Goal: Ask a question

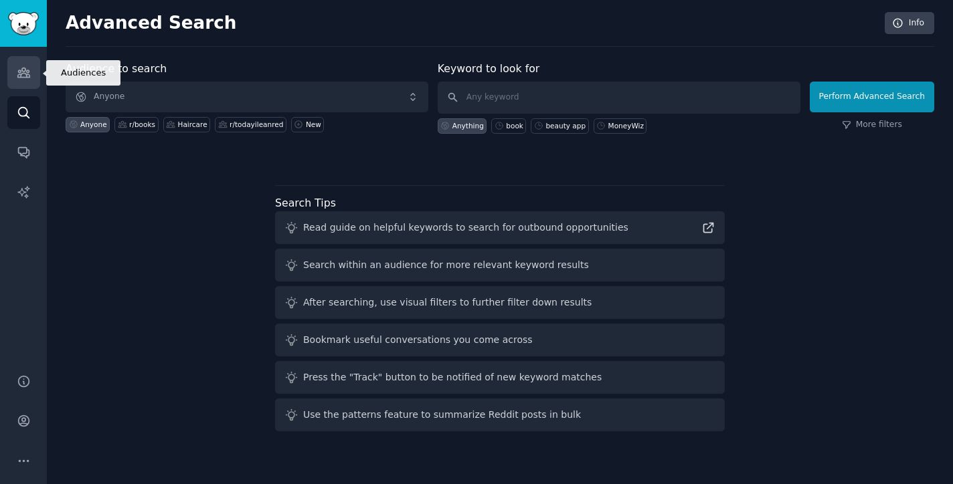
click at [29, 72] on icon "Sidebar" at bounding box center [23, 72] width 12 height 9
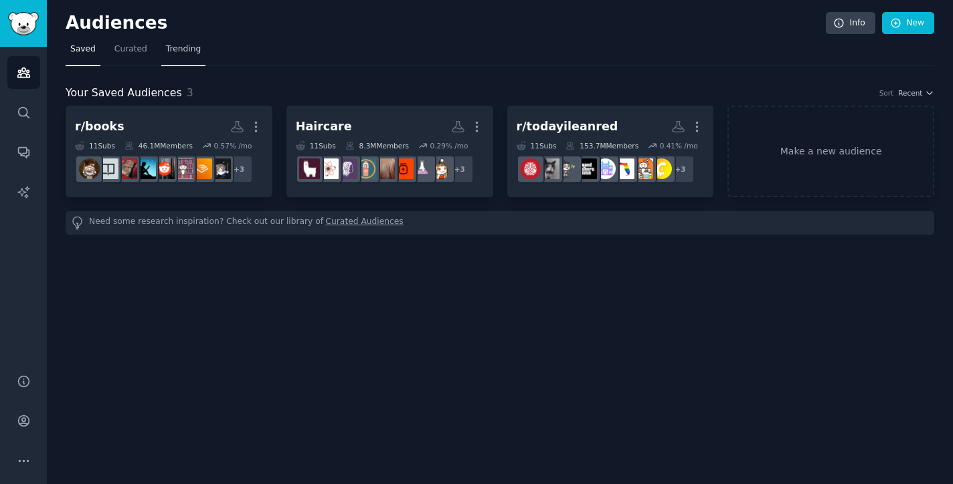
click at [177, 43] on link "Trending" at bounding box center [183, 52] width 44 height 27
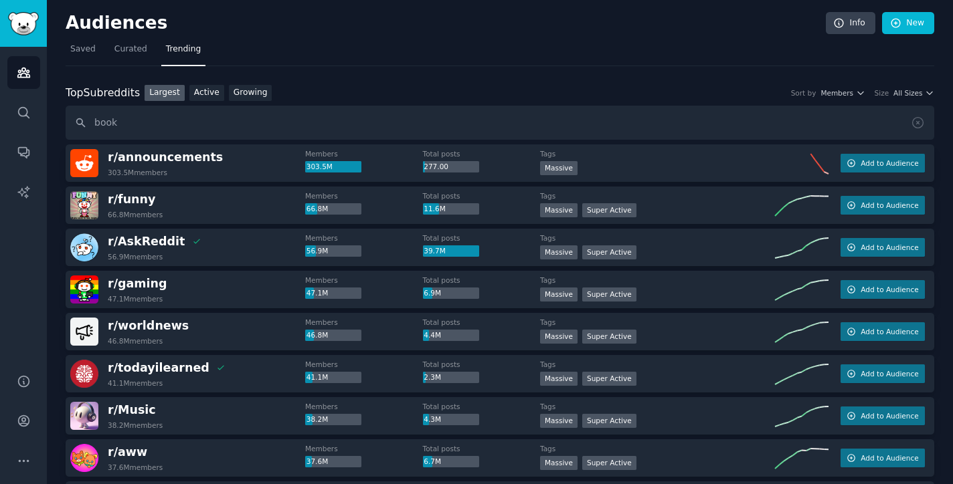
click at [81, 124] on input "book" at bounding box center [500, 123] width 869 height 34
click at [152, 130] on input "book" at bounding box center [500, 123] width 869 height 34
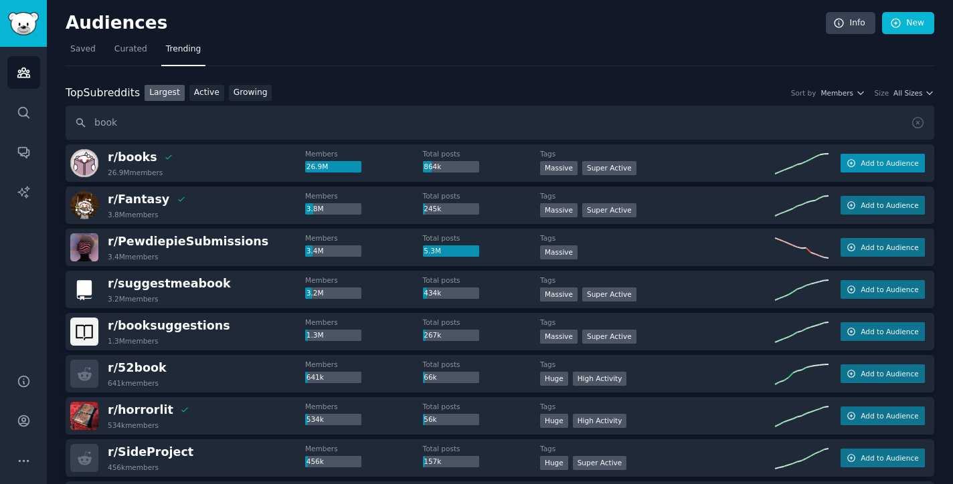
click at [854, 165] on icon "button" at bounding box center [850, 163] width 9 height 9
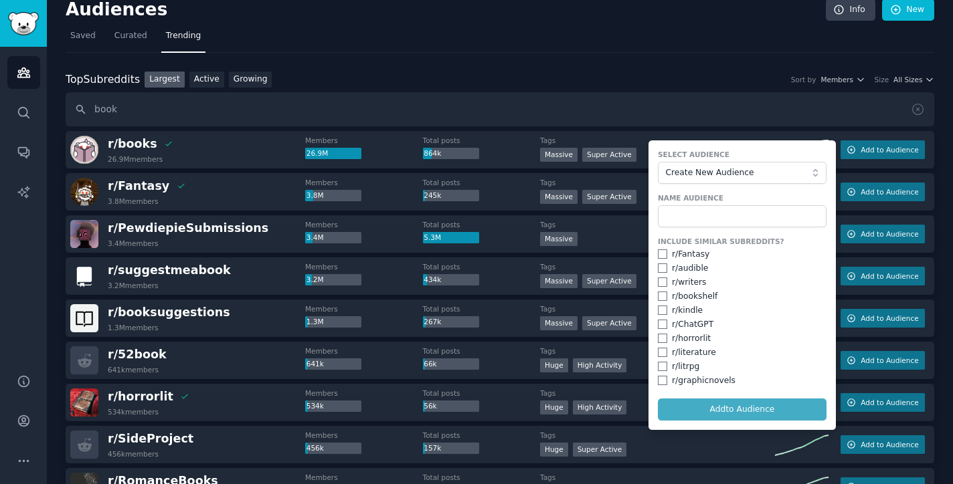
scroll to position [39, 0]
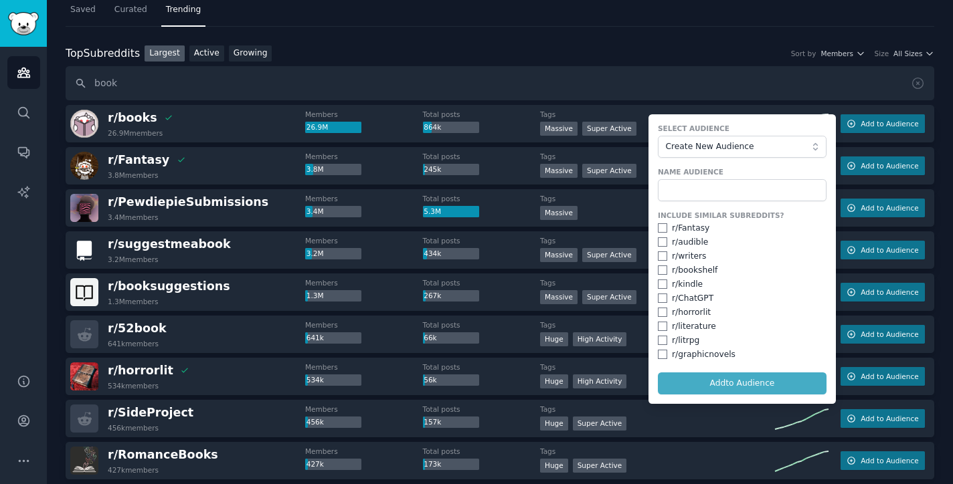
click at [425, 290] on div "267k" at bounding box center [451, 296] width 56 height 12
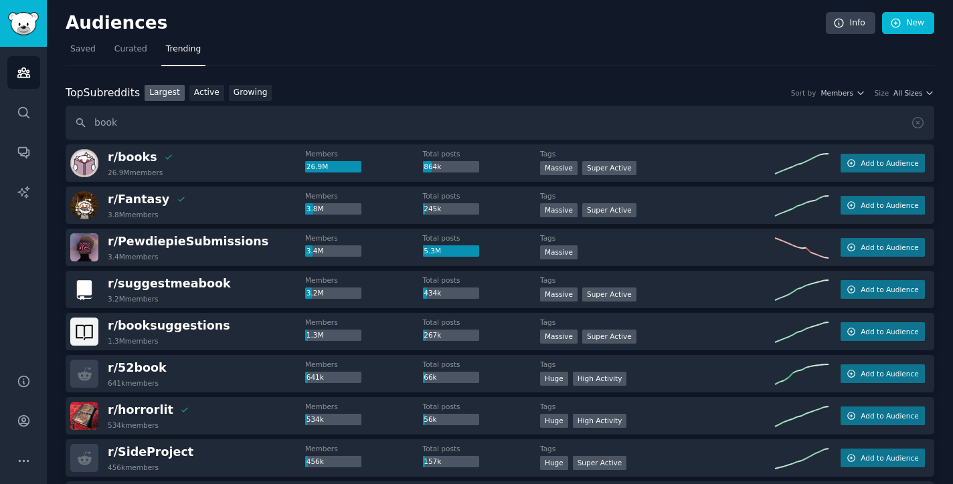
scroll to position [0, 0]
click at [248, 118] on input "book" at bounding box center [500, 123] width 869 height 34
type input "b"
type input "health"
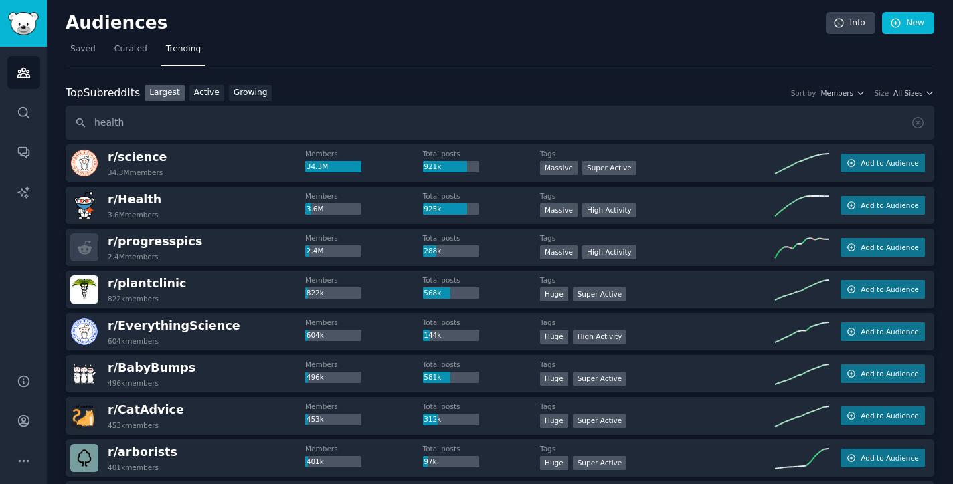
click at [834, 199] on div "r/ Health 3.6M members Members 3.6M Total posts 925k Tags 1,000,000+ members Ma…" at bounding box center [500, 205] width 869 height 37
click at [865, 208] on span "Add to Audience" at bounding box center [890, 205] width 58 height 9
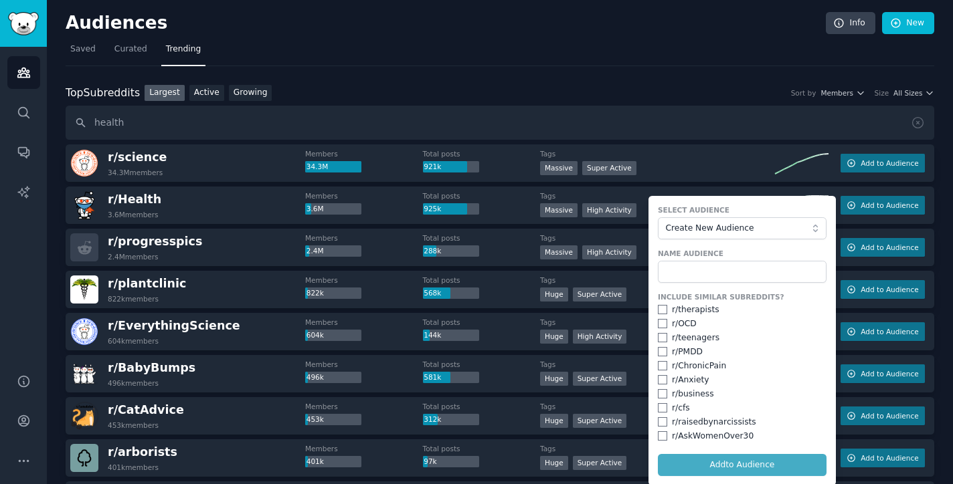
click at [703, 309] on div "r/ therapists" at bounding box center [696, 310] width 48 height 12
click at [660, 308] on input "checkbox" at bounding box center [662, 309] width 9 height 9
checkbox input "true"
click at [660, 325] on input "checkbox" at bounding box center [662, 323] width 9 height 9
checkbox input "true"
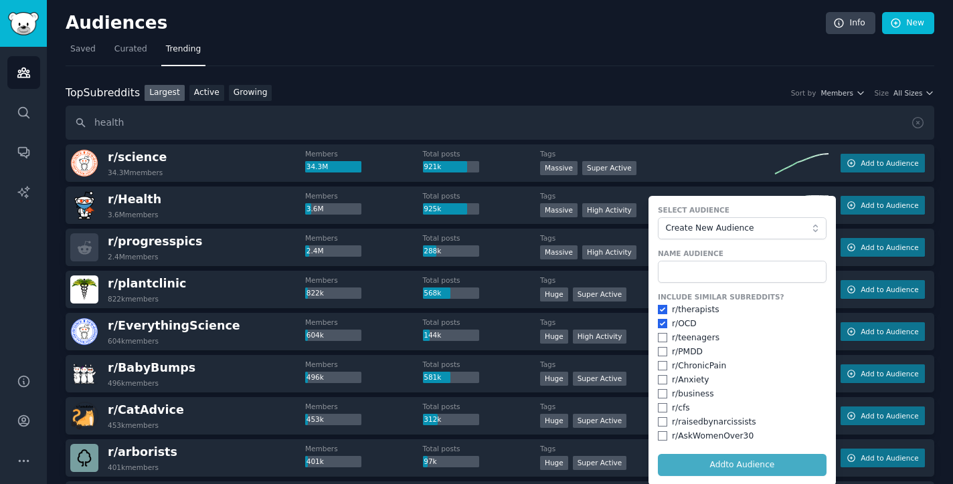
click at [660, 339] on input "checkbox" at bounding box center [662, 337] width 9 height 9
checkbox input "true"
click at [660, 355] on div "r/ PMDD" at bounding box center [742, 353] width 169 height 12
click at [660, 347] on input "checkbox" at bounding box center [662, 351] width 9 height 9
checkbox input "true"
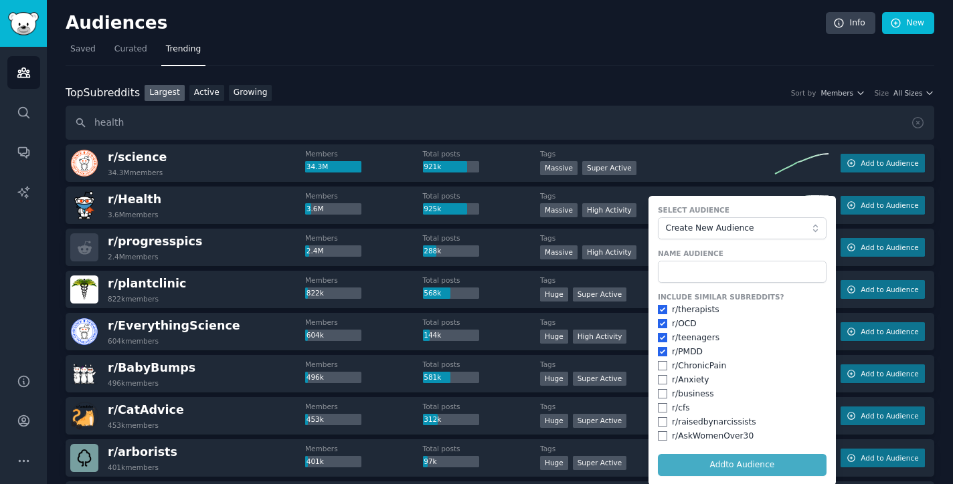
click at [660, 361] on input "checkbox" at bounding box center [662, 365] width 9 height 9
checkbox input "true"
click at [660, 375] on input "checkbox" at bounding box center [662, 379] width 9 height 9
checkbox input "true"
click at [662, 391] on input "checkbox" at bounding box center [662, 393] width 9 height 9
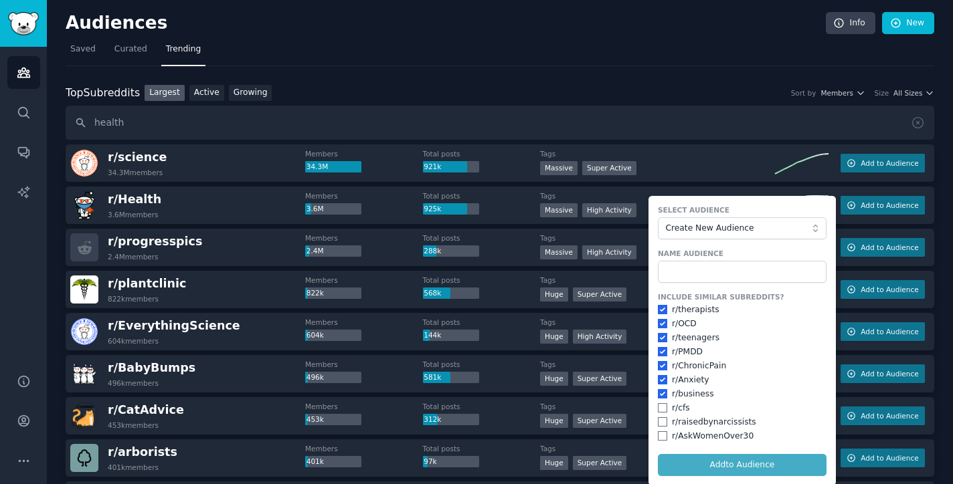
checkbox input "true"
click at [658, 406] on input "checkbox" at bounding box center [662, 407] width 9 height 9
checkbox input "true"
click at [658, 420] on input "checkbox" at bounding box center [662, 422] width 9 height 9
checkbox input "true"
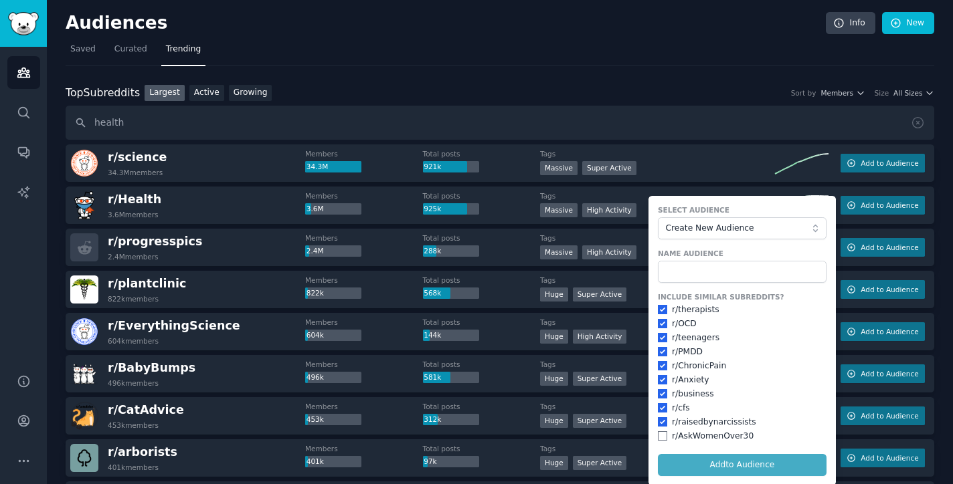
click at [660, 437] on div "r/ AskWomenOver30" at bounding box center [742, 437] width 169 height 12
click at [659, 435] on input "checkbox" at bounding box center [662, 436] width 9 height 9
checkbox input "true"
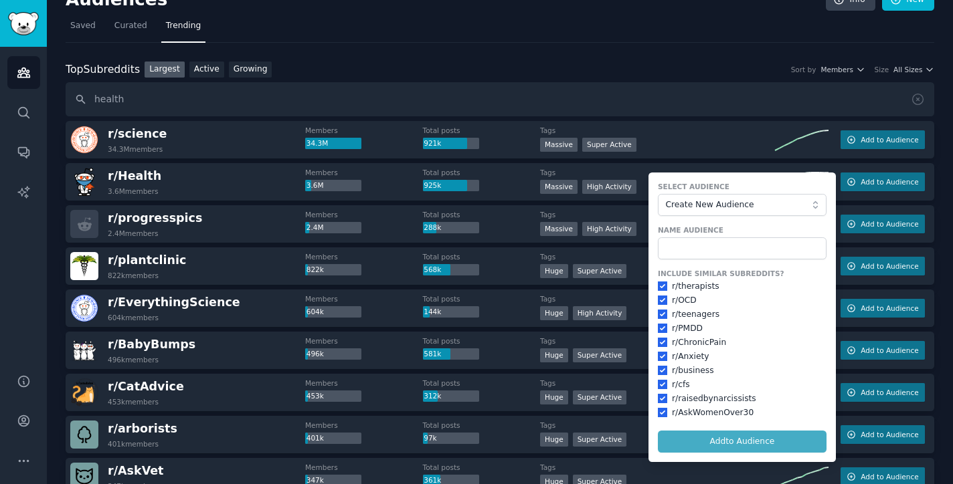
scroll to position [26, 0]
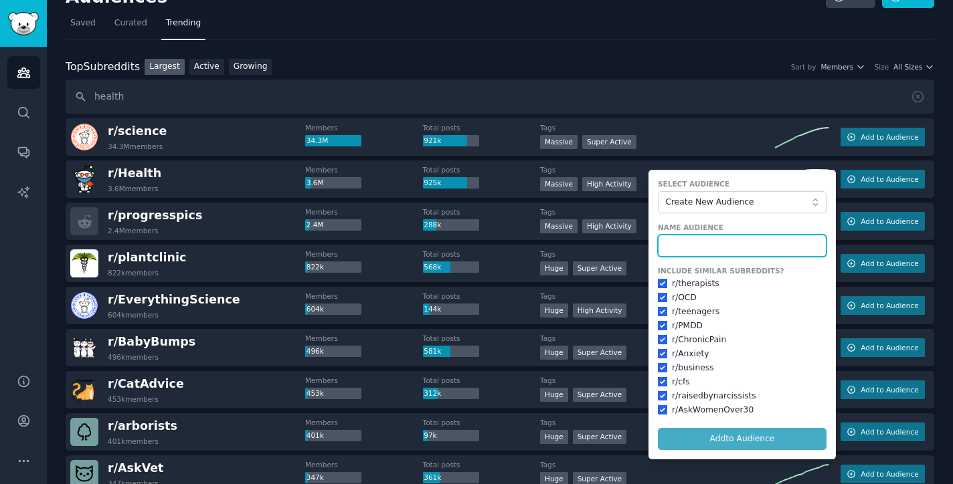
click at [699, 247] on input "text" at bounding box center [742, 246] width 169 height 23
type input "r/health"
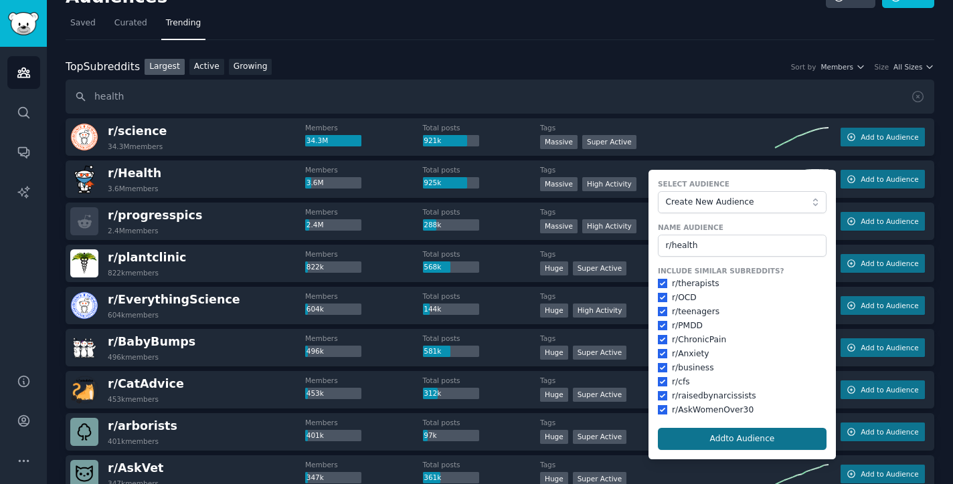
click at [759, 438] on button "Add to Audience" at bounding box center [742, 439] width 169 height 23
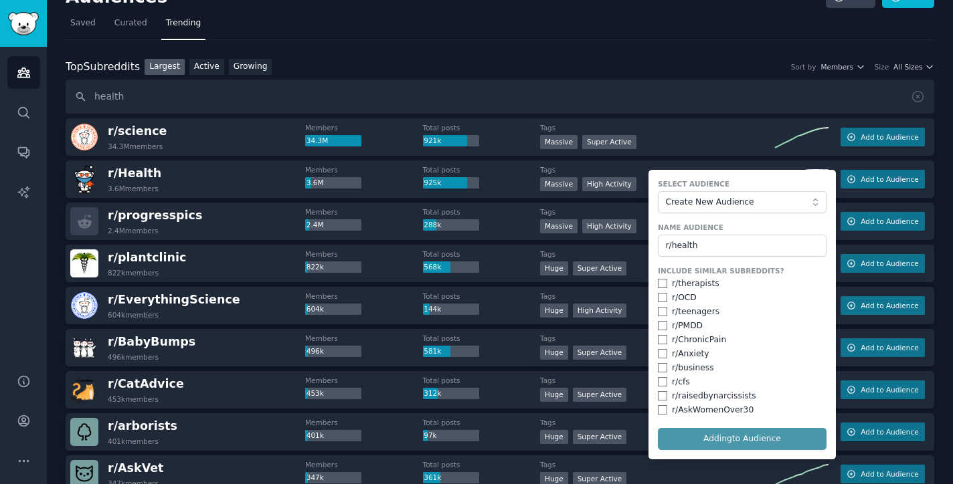
checkbox input "false"
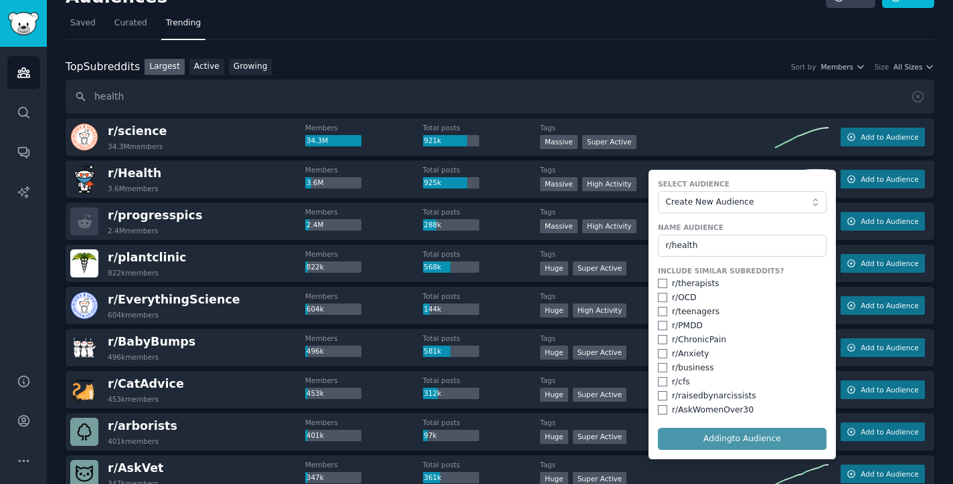
checkbox input "false"
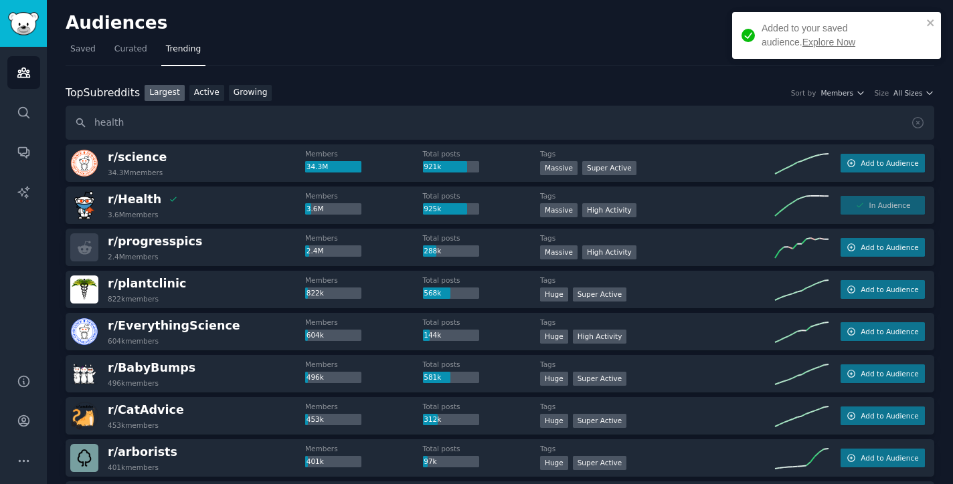
scroll to position [0, 0]
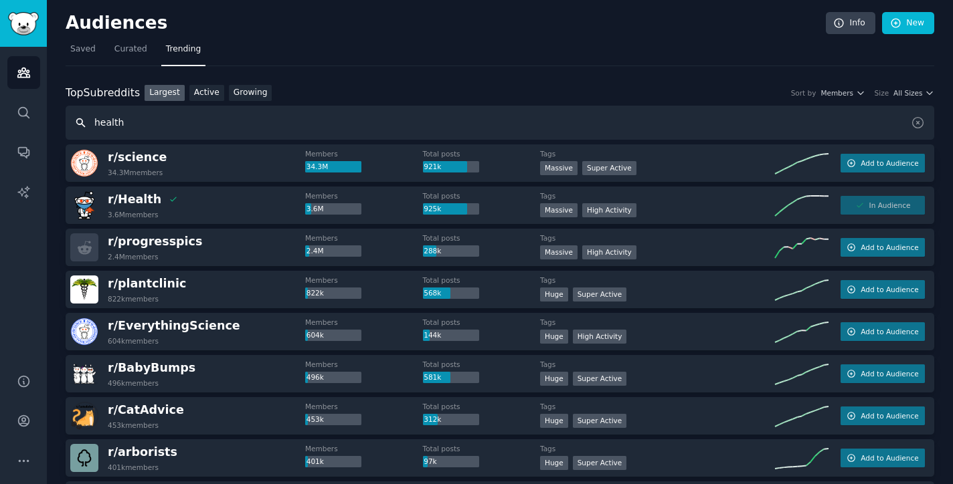
click at [181, 123] on input "health" at bounding box center [500, 123] width 869 height 34
type input "h"
type input "m"
type input "psychology"
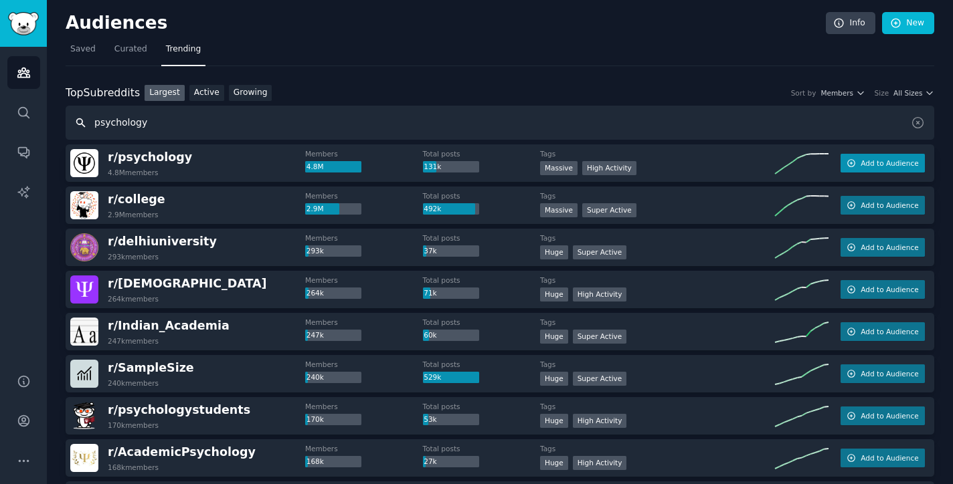
click at [861, 161] on span "Add to Audience" at bounding box center [890, 163] width 58 height 9
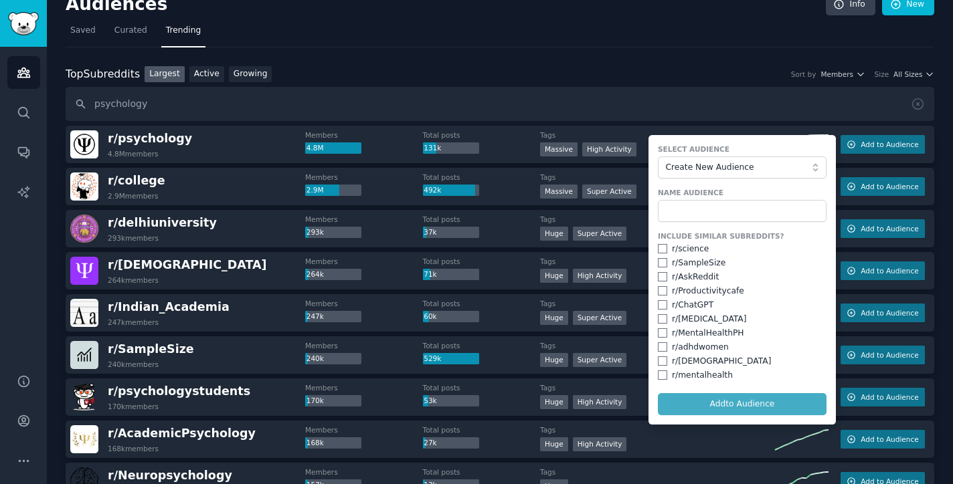
scroll to position [24, 0]
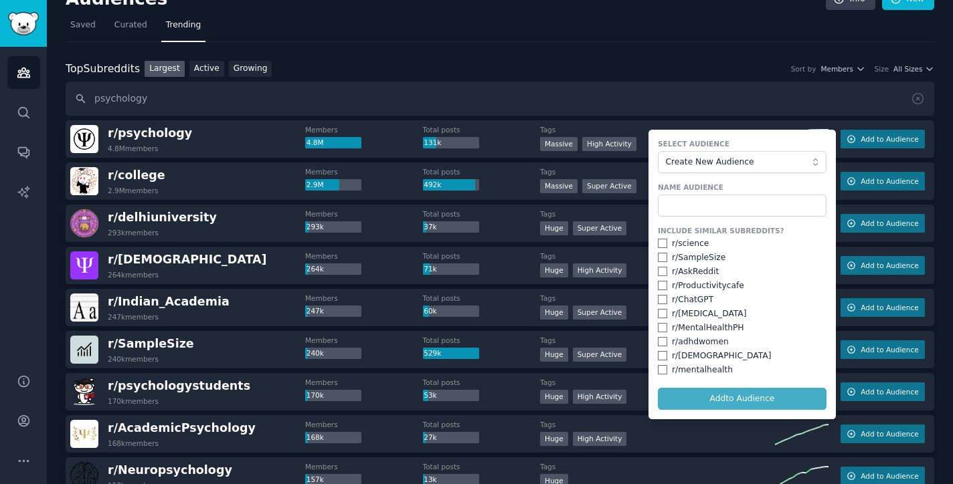
click at [722, 325] on div "r/ MentalHealthPH" at bounding box center [708, 329] width 72 height 12
click at [658, 327] on input "checkbox" at bounding box center [662, 327] width 9 height 9
checkbox input "true"
click at [660, 312] on input "checkbox" at bounding box center [662, 313] width 9 height 9
checkbox input "true"
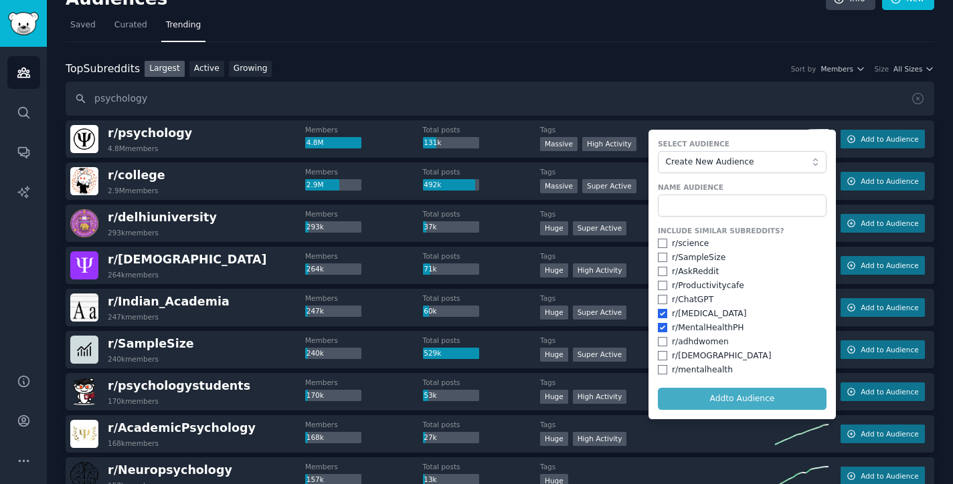
click at [660, 356] on input "checkbox" at bounding box center [662, 355] width 9 height 9
checkbox input "true"
click at [658, 370] on input "checkbox" at bounding box center [662, 369] width 9 height 9
checkbox input "true"
click at [659, 339] on input "checkbox" at bounding box center [662, 341] width 9 height 9
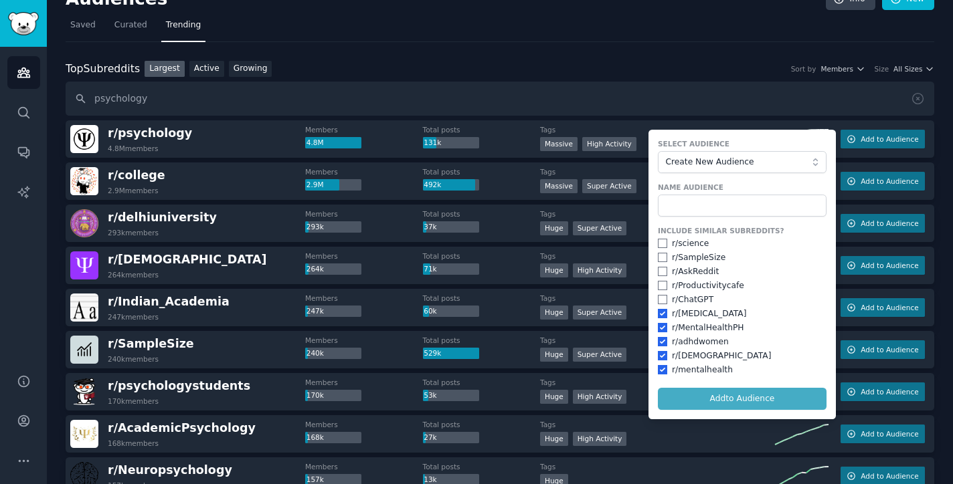
checkbox input "true"
click at [693, 202] on input "text" at bounding box center [742, 206] width 169 height 23
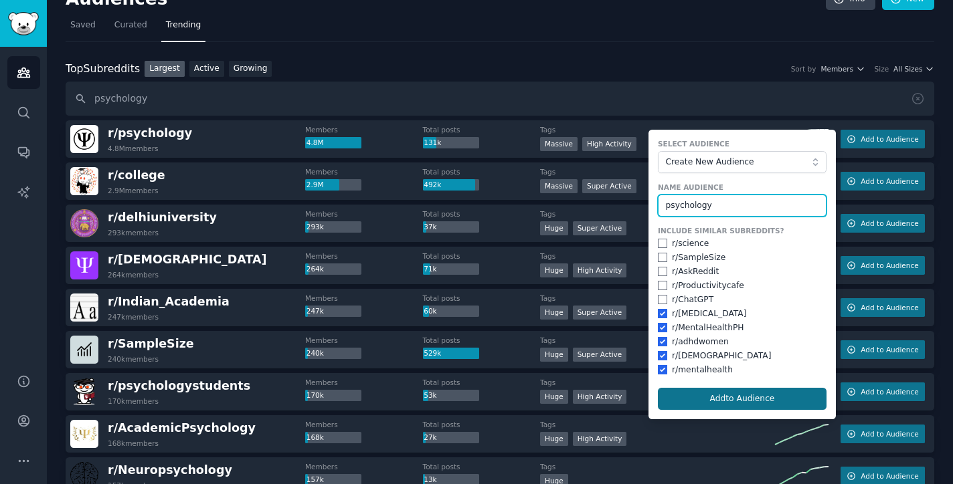
type input "psychology"
click at [728, 399] on button "Add to Audience" at bounding box center [742, 399] width 169 height 23
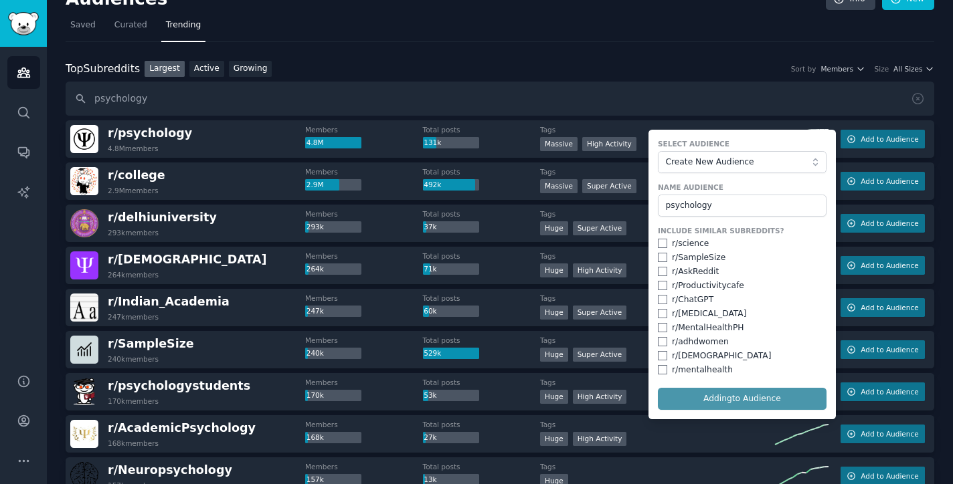
checkbox input "false"
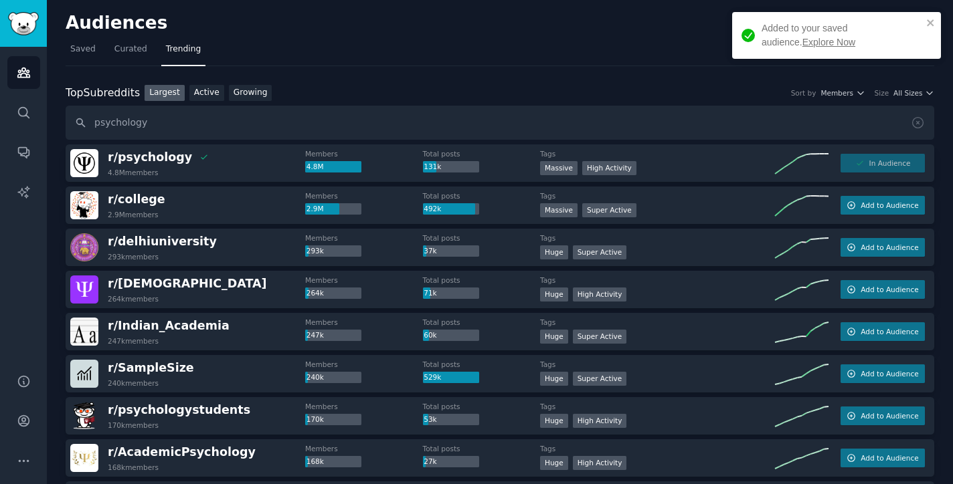
scroll to position [0, 0]
click at [731, 124] on input "psychology" at bounding box center [500, 123] width 869 height 34
click at [911, 120] on icon at bounding box center [918, 123] width 14 height 14
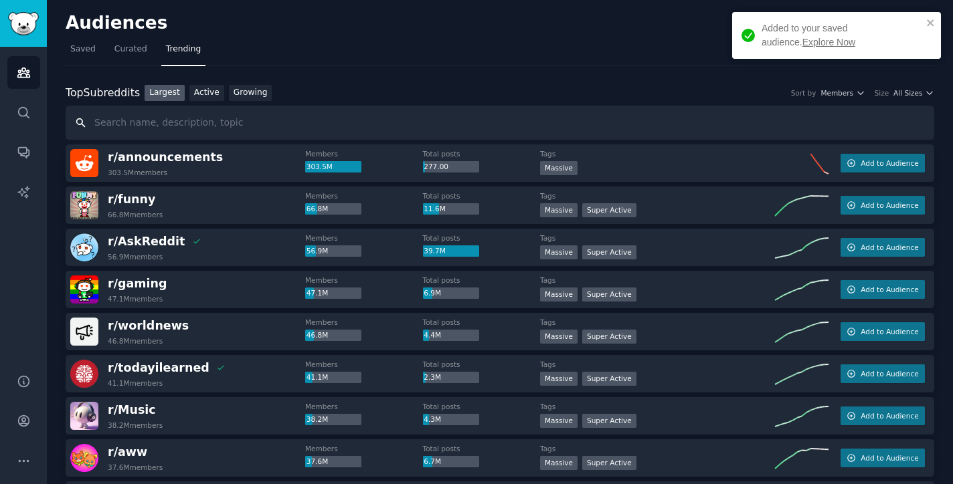
click at [683, 117] on input "text" at bounding box center [500, 123] width 869 height 34
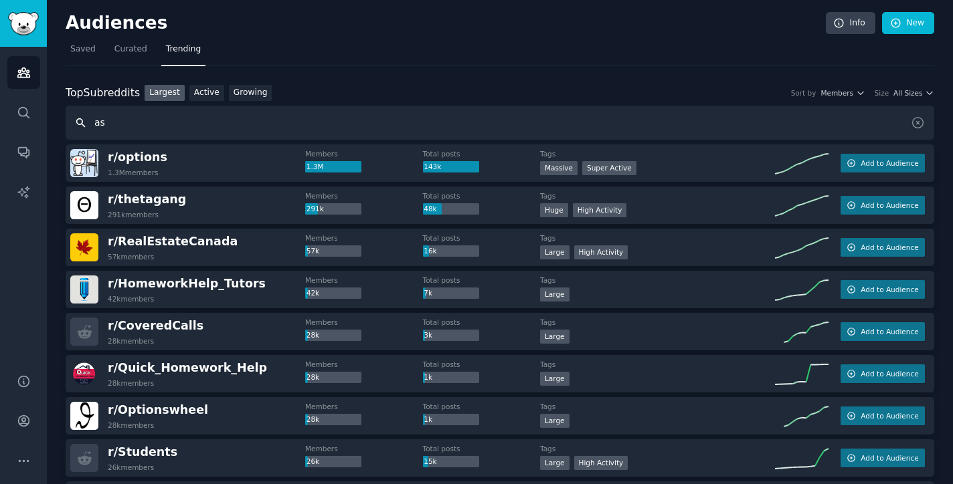
type input "a"
click at [651, 120] on input "homework" at bounding box center [500, 123] width 869 height 34
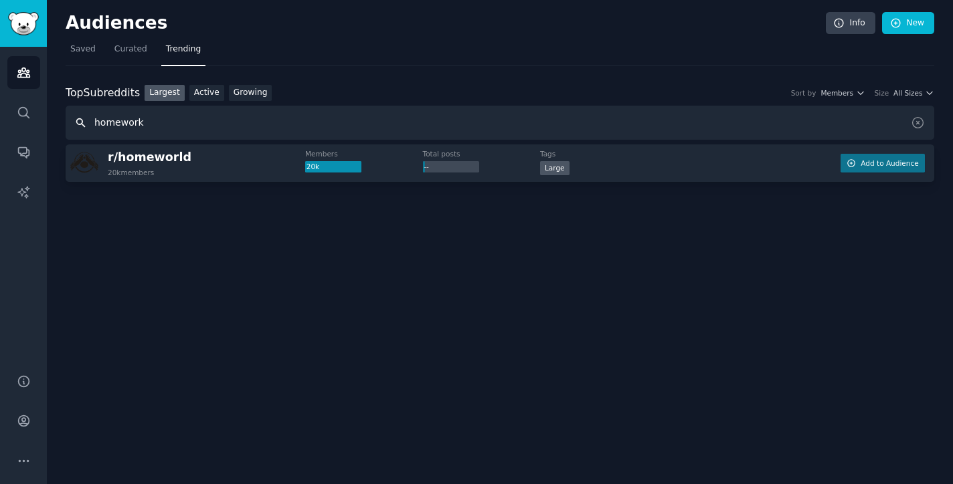
click at [735, 128] on input "homework" at bounding box center [500, 123] width 869 height 34
type input "h"
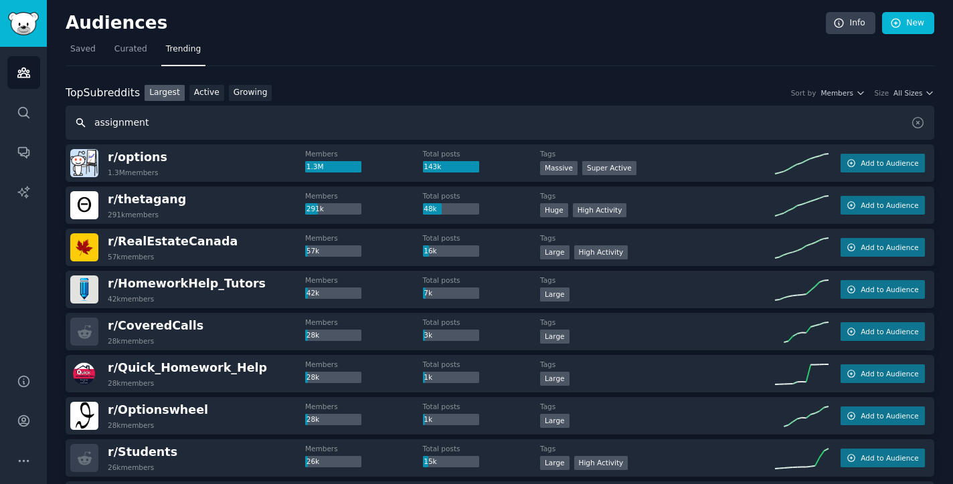
drag, startPoint x: 317, startPoint y: 111, endPoint x: 179, endPoint y: 128, distance: 138.2
click at [179, 128] on input "assignment" at bounding box center [500, 123] width 869 height 34
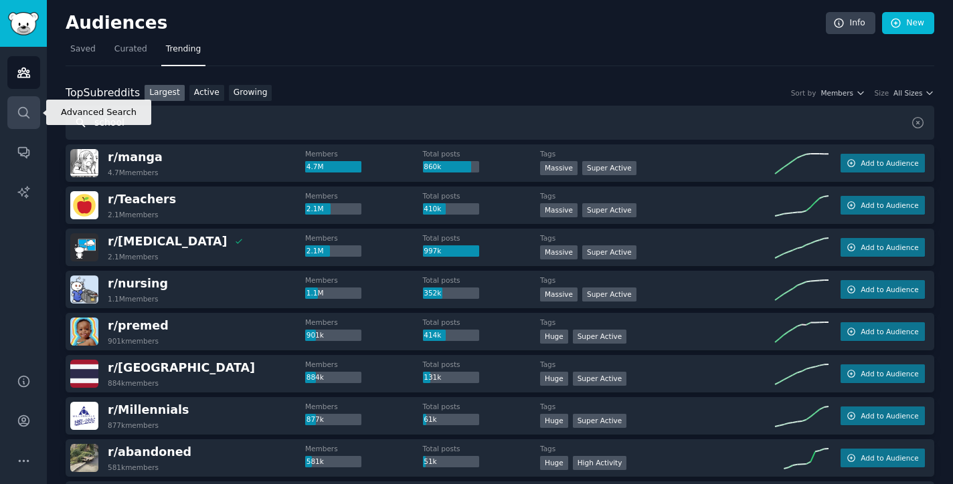
drag, startPoint x: 194, startPoint y: 121, endPoint x: 30, endPoint y: 120, distance: 163.9
click at [30, 120] on div "Advanced Search Audiences Search Conversations AI Reports Help Account More Aud…" at bounding box center [476, 242] width 953 height 484
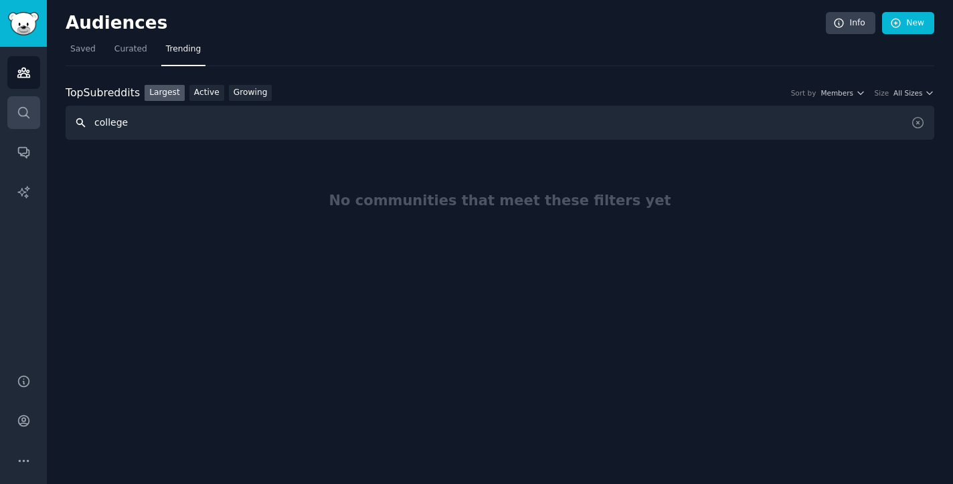
type input "college"
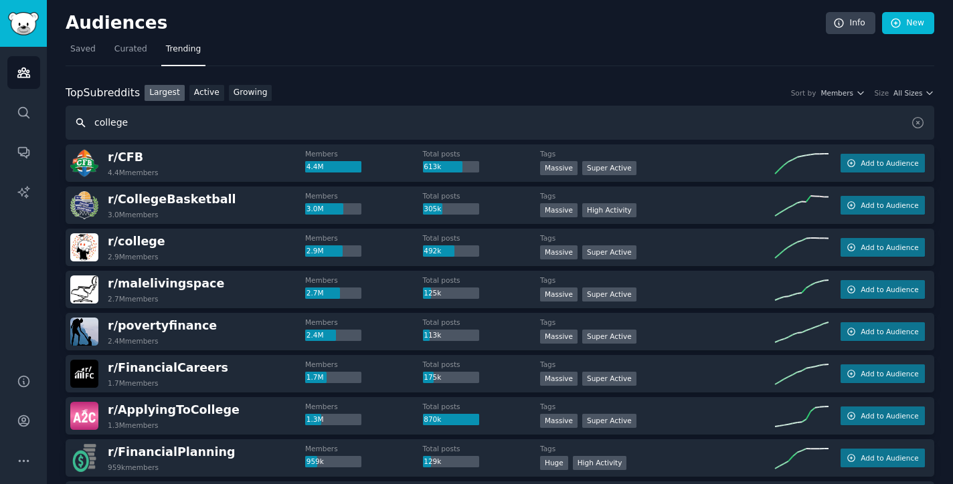
drag, startPoint x: 154, startPoint y: 128, endPoint x: 77, endPoint y: 125, distance: 77.0
click at [77, 125] on input "college" at bounding box center [500, 123] width 869 height 34
type input "habit"
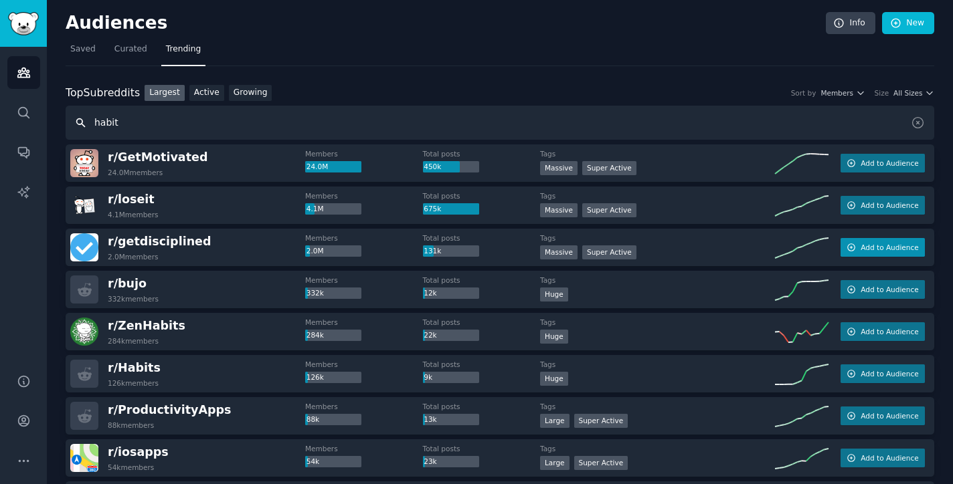
click at [863, 248] on span "Add to Audience" at bounding box center [890, 247] width 58 height 9
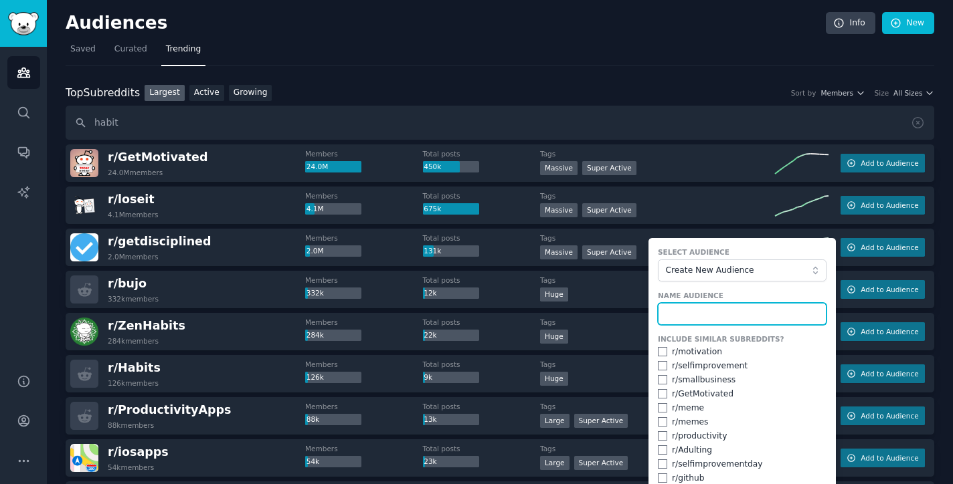
click at [713, 315] on input "text" at bounding box center [742, 314] width 169 height 23
type input "disciplined"
click at [660, 353] on input "checkbox" at bounding box center [662, 351] width 9 height 9
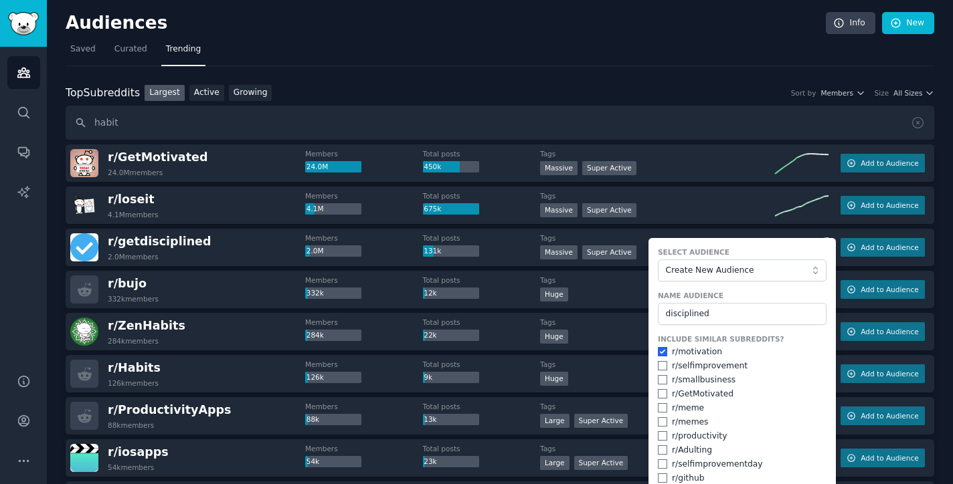
checkbox input "true"
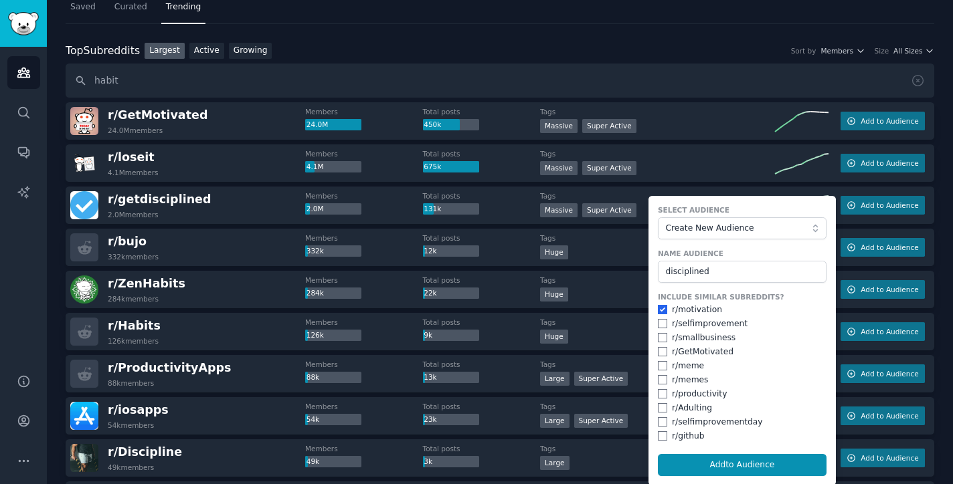
scroll to position [43, 0]
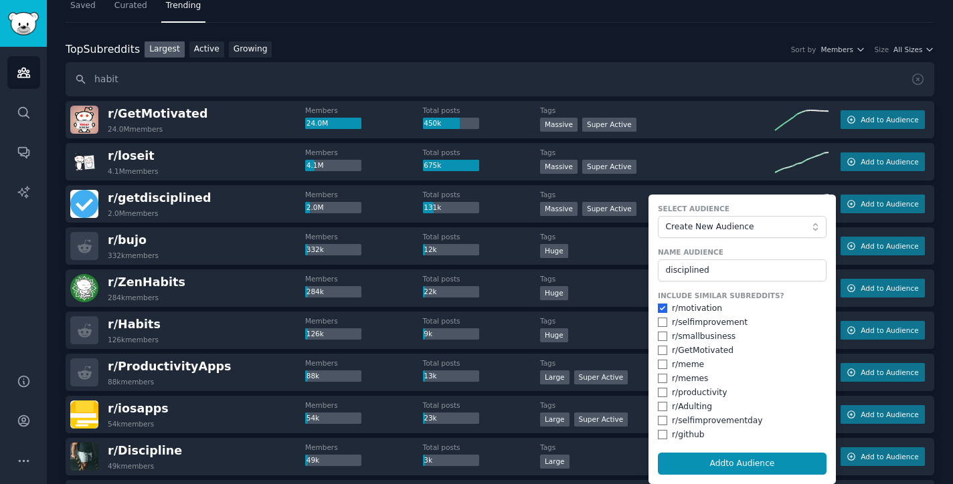
click at [658, 319] on input "checkbox" at bounding box center [662, 322] width 9 height 9
checkbox input "true"
click at [660, 347] on input "checkbox" at bounding box center [662, 350] width 9 height 9
checkbox input "true"
click at [660, 390] on input "checkbox" at bounding box center [662, 392] width 9 height 9
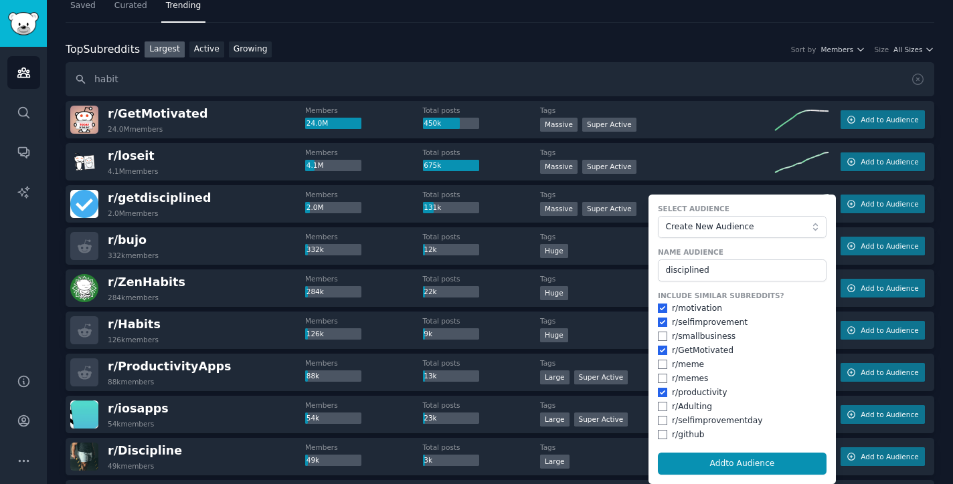
checkbox input "true"
click at [658, 420] on input "checkbox" at bounding box center [662, 420] width 9 height 9
checkbox input "true"
click at [702, 461] on button "Add to Audience" at bounding box center [742, 464] width 169 height 23
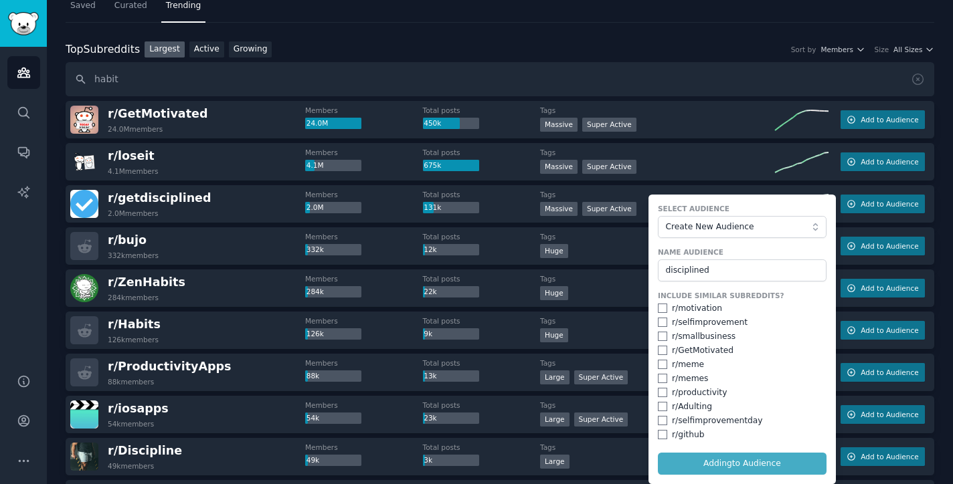
checkbox input "false"
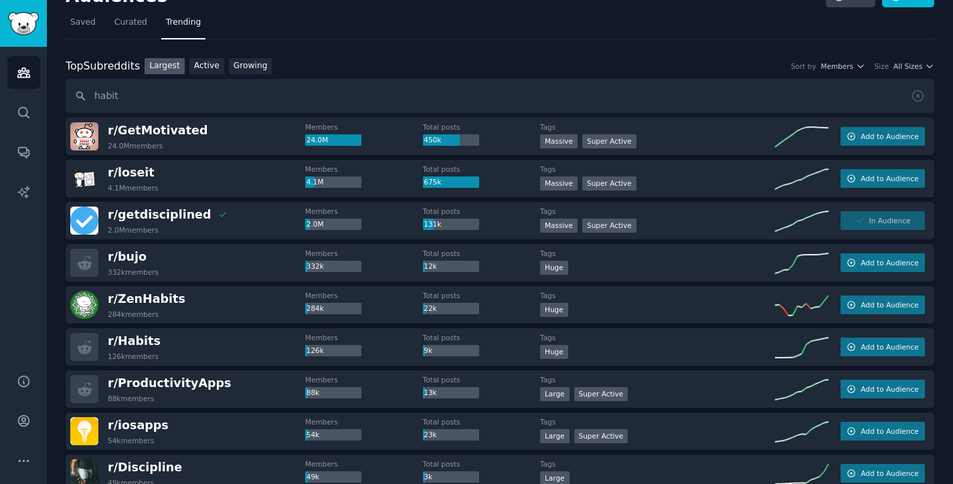
scroll to position [5, 0]
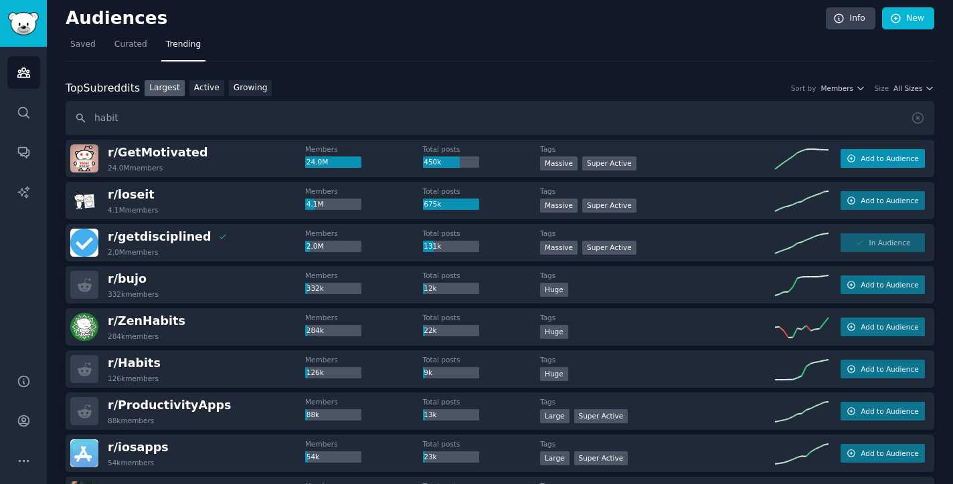
click at [861, 159] on span "Add to Audience" at bounding box center [890, 158] width 58 height 9
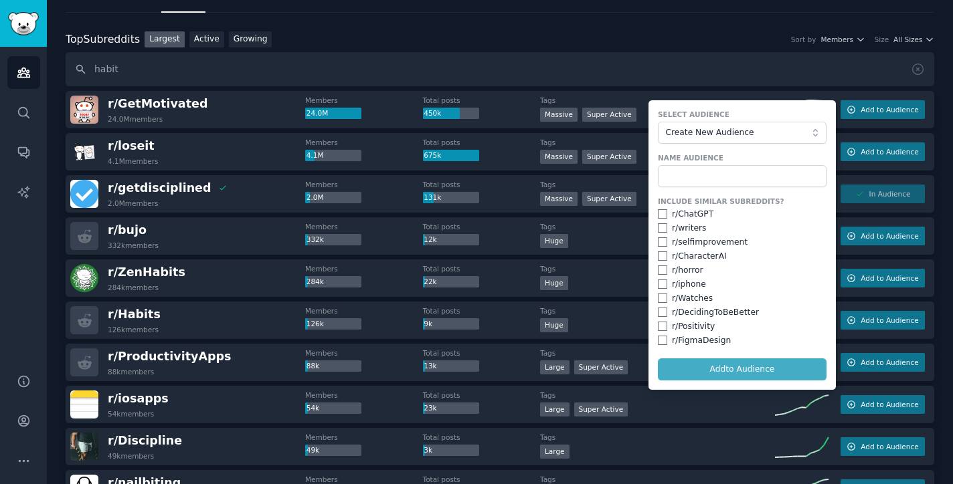
scroll to position [56, 0]
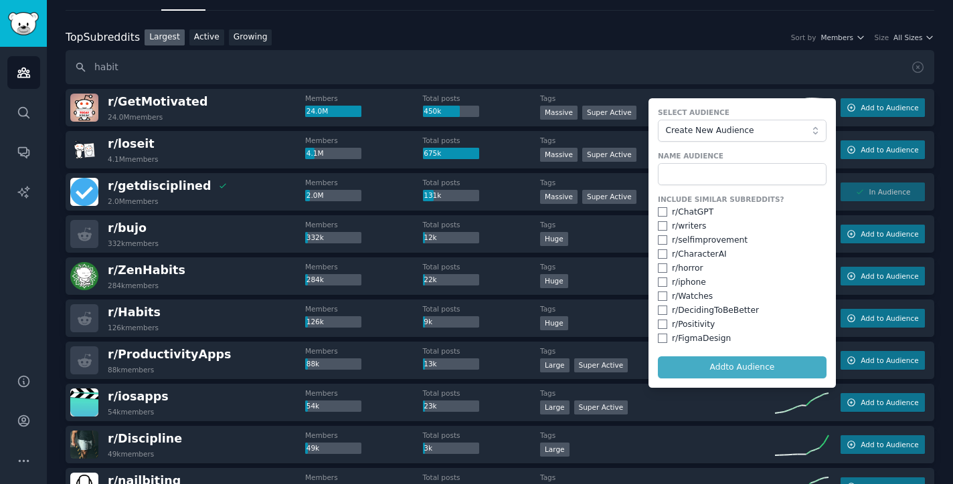
click at [576, 280] on div "Huge" at bounding box center [657, 282] width 235 height 17
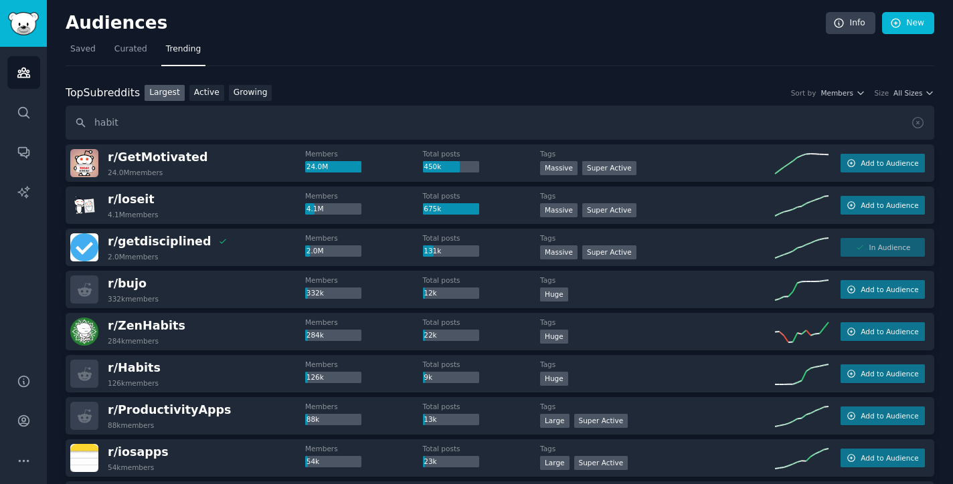
scroll to position [0, 0]
click at [434, 127] on input "habit" at bounding box center [500, 123] width 869 height 34
type input "h"
type input "travel"
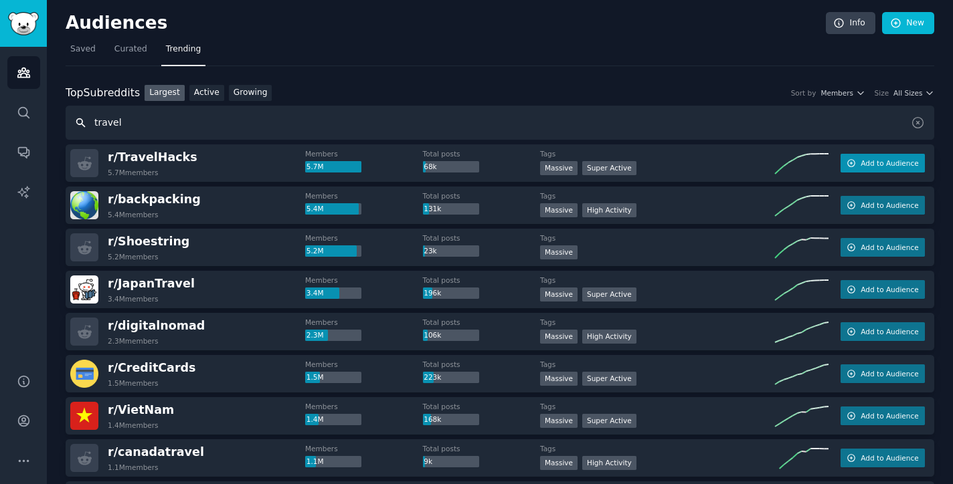
click at [855, 161] on button "Add to Audience" at bounding box center [882, 163] width 84 height 19
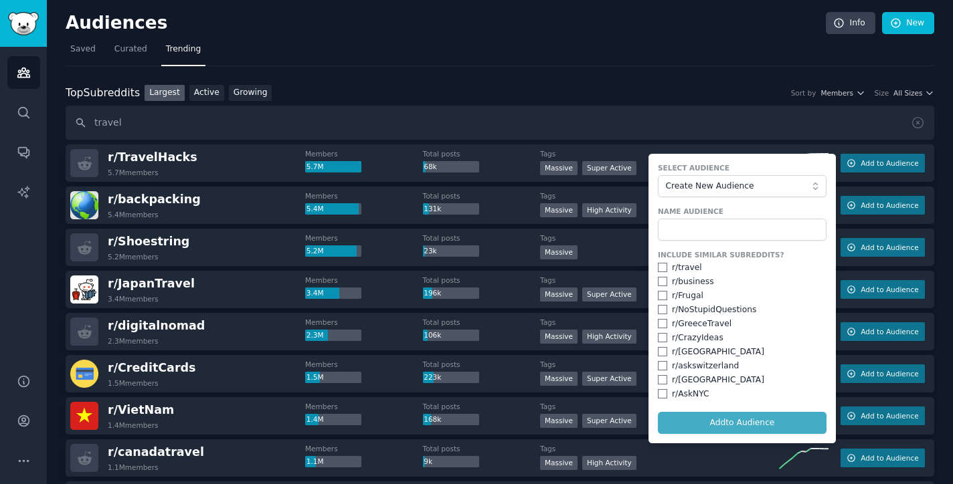
click at [660, 263] on input "checkbox" at bounding box center [662, 267] width 9 height 9
checkbox input "true"
click at [660, 334] on input "checkbox" at bounding box center [662, 337] width 9 height 9
checkbox input "true"
click at [605, 118] on input "travel" at bounding box center [500, 123] width 869 height 34
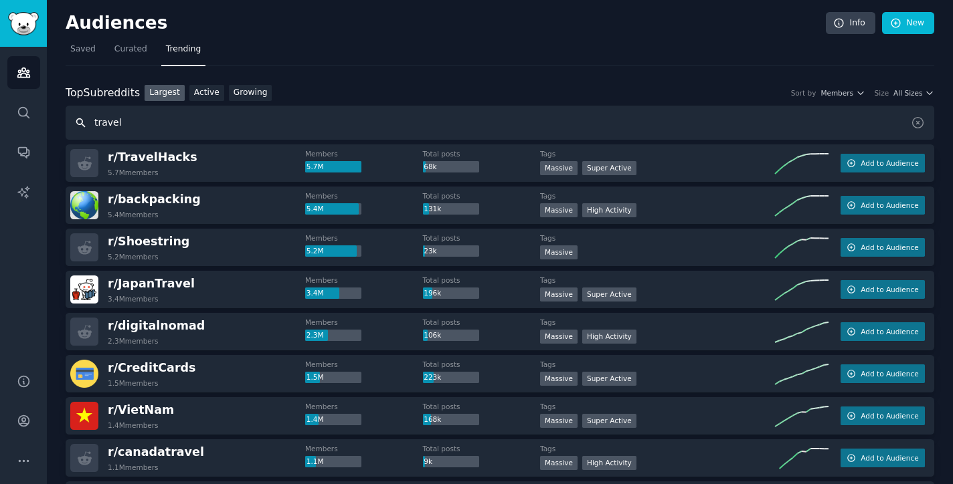
click at [365, 118] on input "travel" at bounding box center [500, 123] width 869 height 34
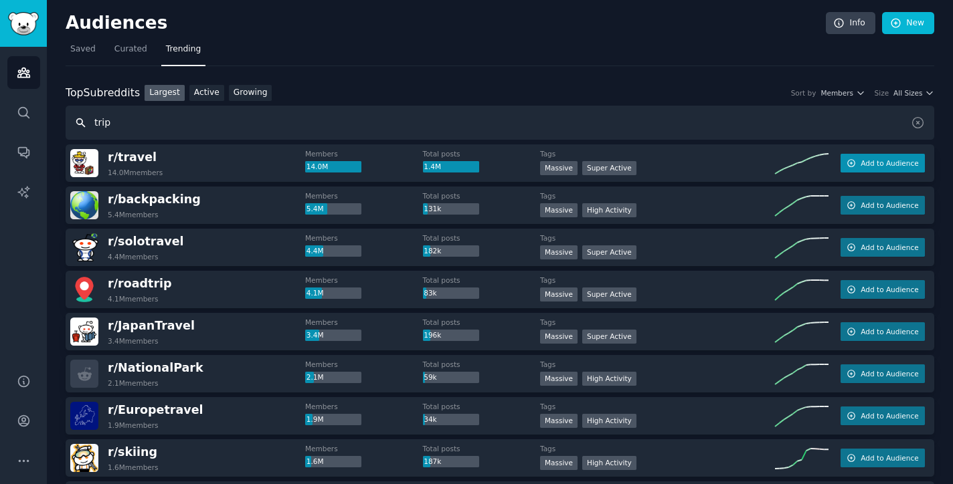
click at [864, 164] on span "Add to Audience" at bounding box center [890, 163] width 58 height 9
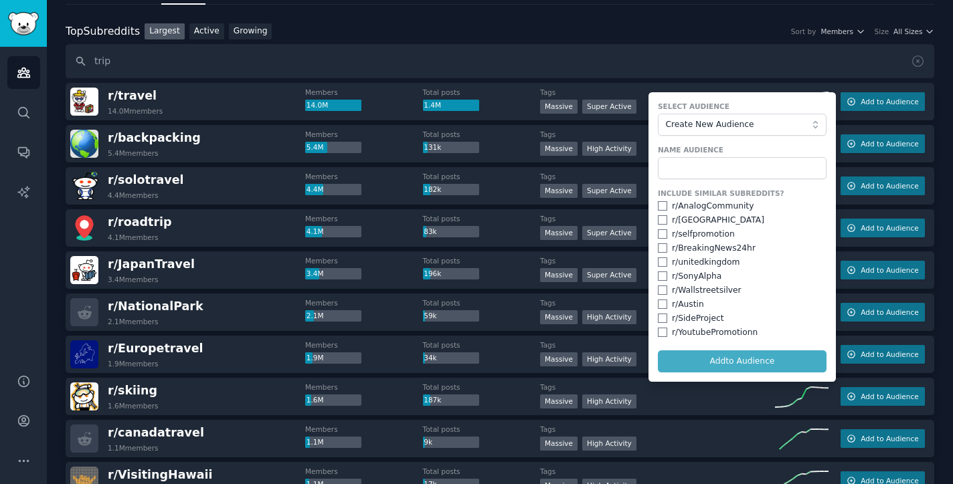
scroll to position [64, 0]
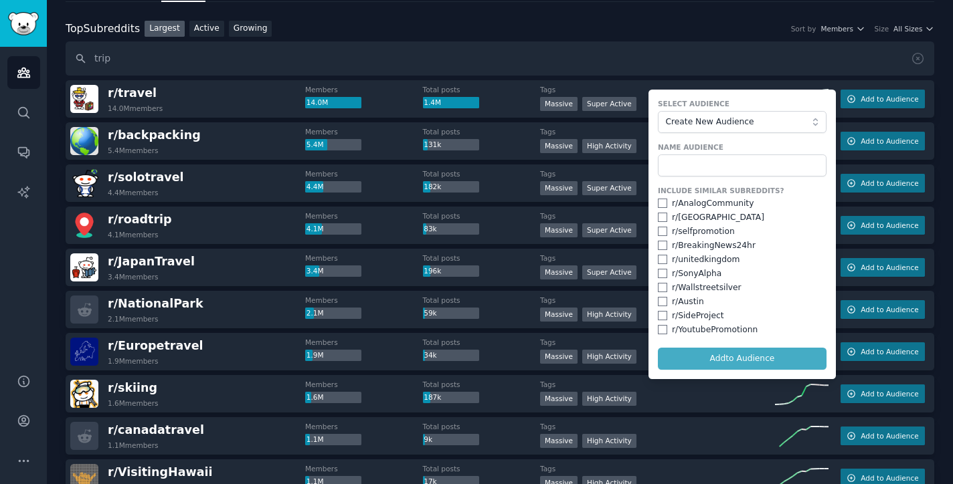
click at [596, 173] on dt "Tags" at bounding box center [657, 173] width 235 height 9
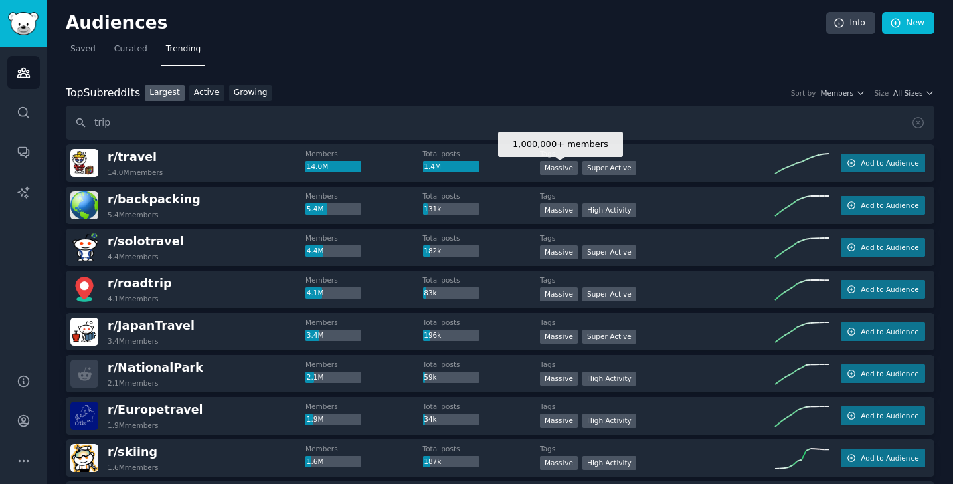
scroll to position [0, 0]
click at [195, 121] on input "trip" at bounding box center [500, 123] width 869 height 34
type input "t"
type input "hobby"
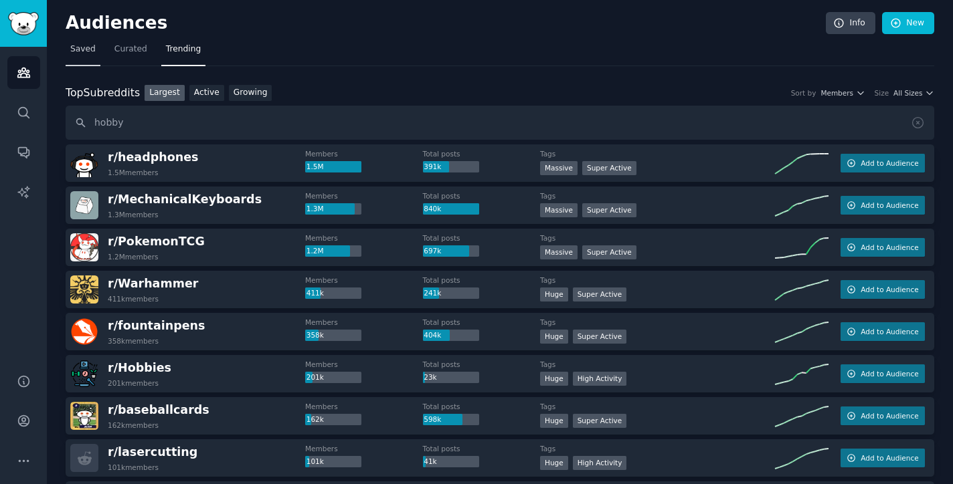
click at [84, 57] on link "Saved" at bounding box center [83, 52] width 35 height 27
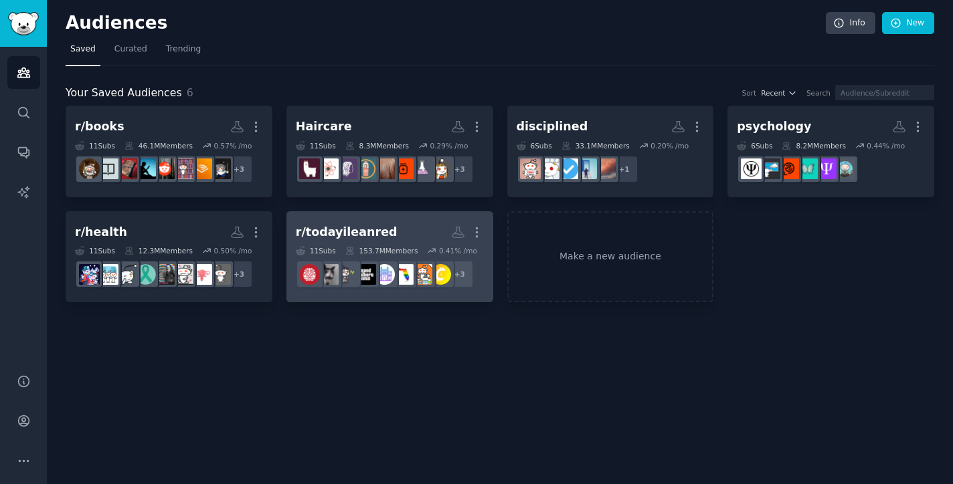
click at [401, 230] on h2 "r/todayileanred More" at bounding box center [390, 232] width 188 height 23
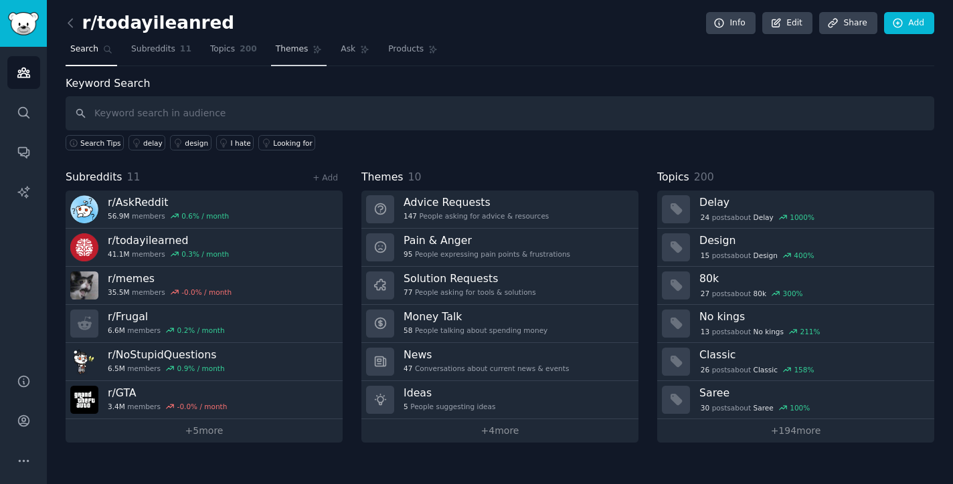
click at [289, 54] on span "Themes" at bounding box center [292, 49] width 33 height 12
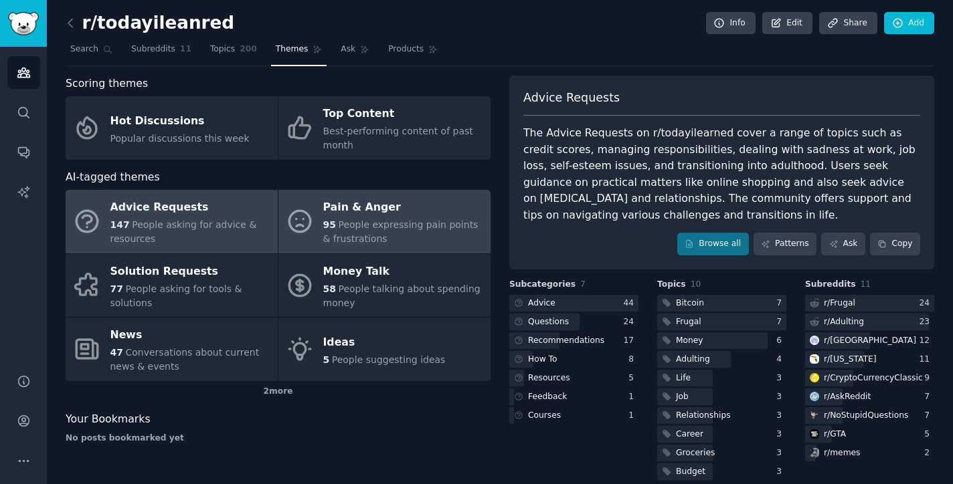
click at [361, 204] on div "Pain & Anger" at bounding box center [403, 207] width 161 height 21
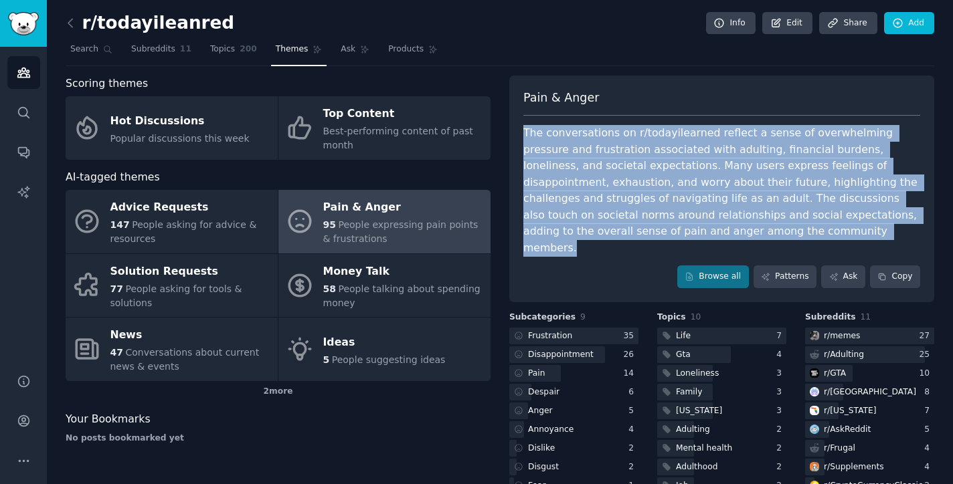
drag, startPoint x: 523, startPoint y: 130, endPoint x: 692, endPoint y: 220, distance: 191.6
click at [692, 220] on div "The conversations on r/todayilearned reflect a sense of overwhelming pressure a…" at bounding box center [721, 190] width 397 height 131
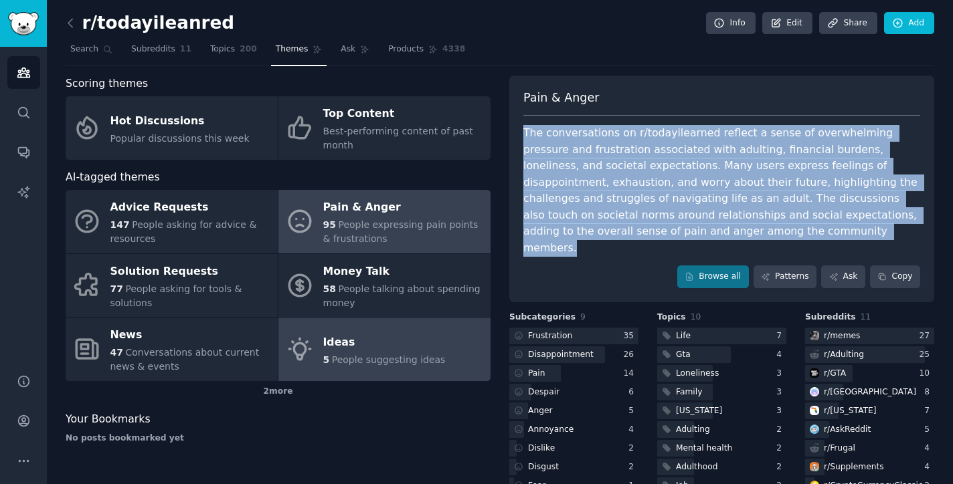
click at [438, 329] on link "Ideas 5 People suggesting ideas" at bounding box center [384, 350] width 212 height 64
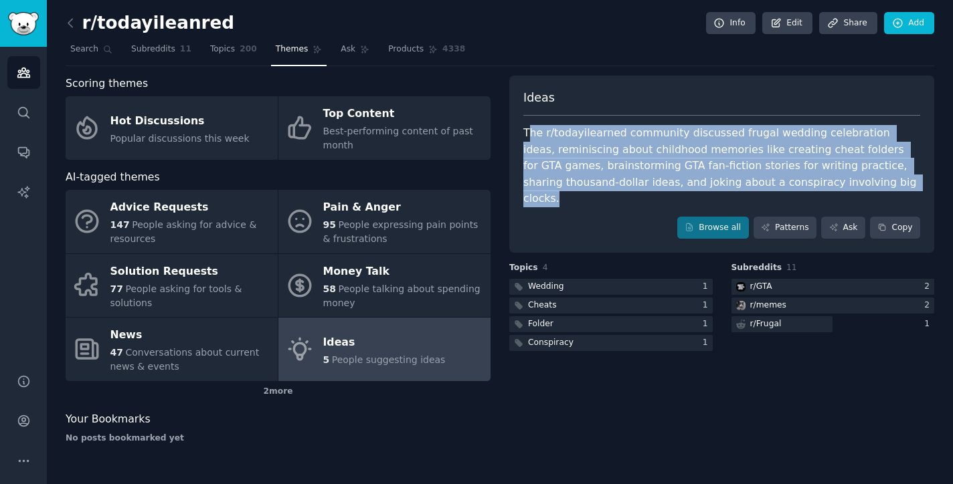
drag, startPoint x: 527, startPoint y: 133, endPoint x: 818, endPoint y: 180, distance: 294.8
click at [818, 180] on div "The r/todayilearned community discussed frugal wedding celebration ideas, remin…" at bounding box center [721, 166] width 397 height 82
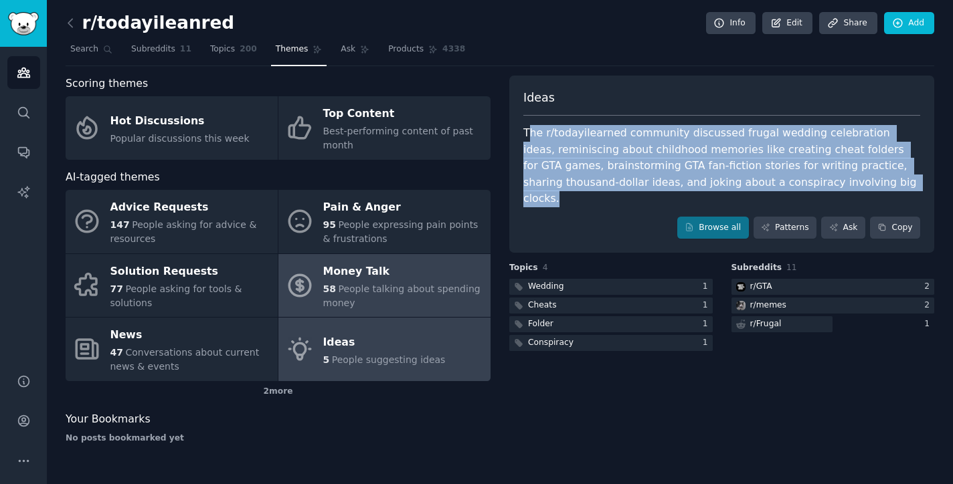
click at [403, 298] on div "58 People talking about spending money" at bounding box center [403, 296] width 161 height 28
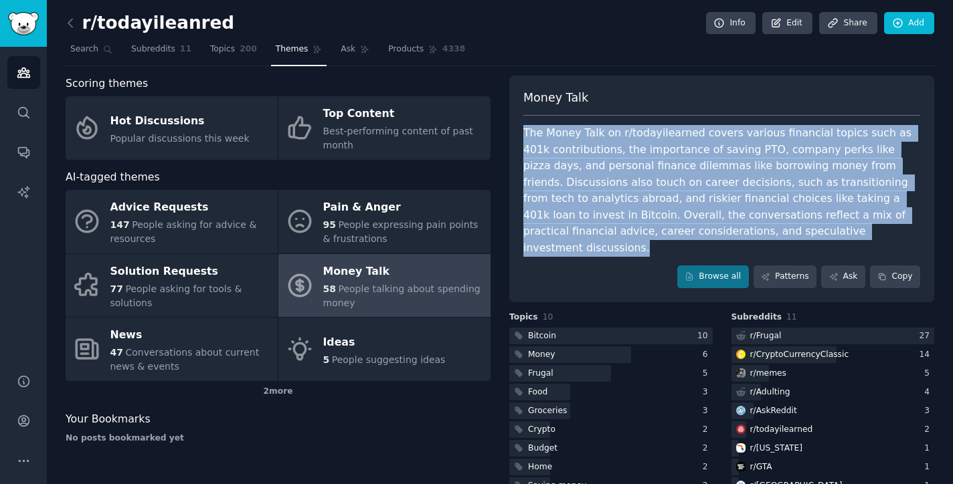
drag, startPoint x: 519, startPoint y: 128, endPoint x: 701, endPoint y: 223, distance: 204.7
click at [701, 223] on div "Money Talk The Money Talk on r/todayilearned covers various financial topics su…" at bounding box center [721, 189] width 425 height 227
click at [371, 422] on div "Your Bookmarks" at bounding box center [278, 420] width 425 height 17
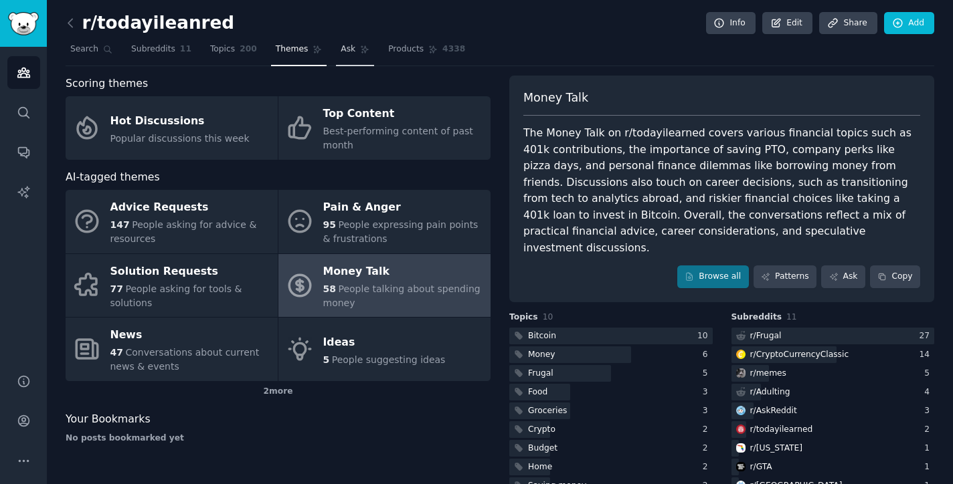
click at [350, 56] on link "Ask" at bounding box center [355, 52] width 38 height 27
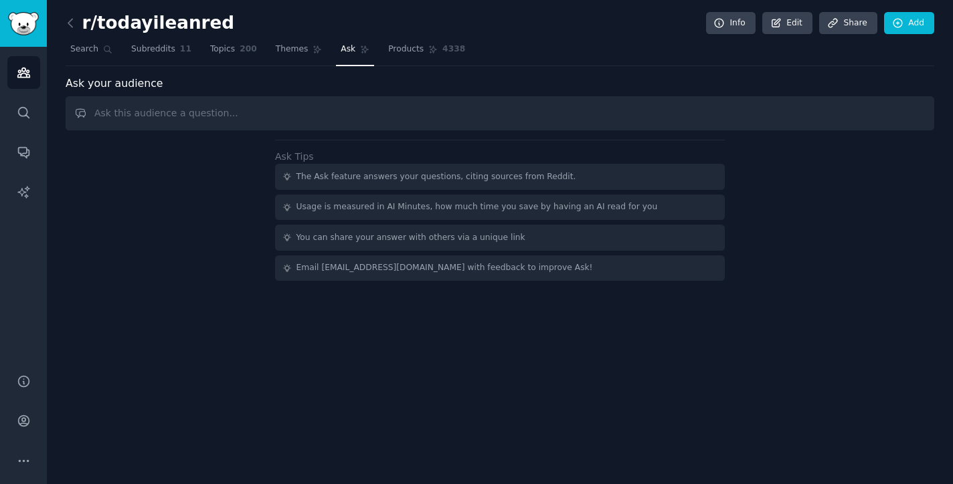
click at [347, 114] on input "text" at bounding box center [500, 113] width 869 height 34
type input "any idea about the app they want?"
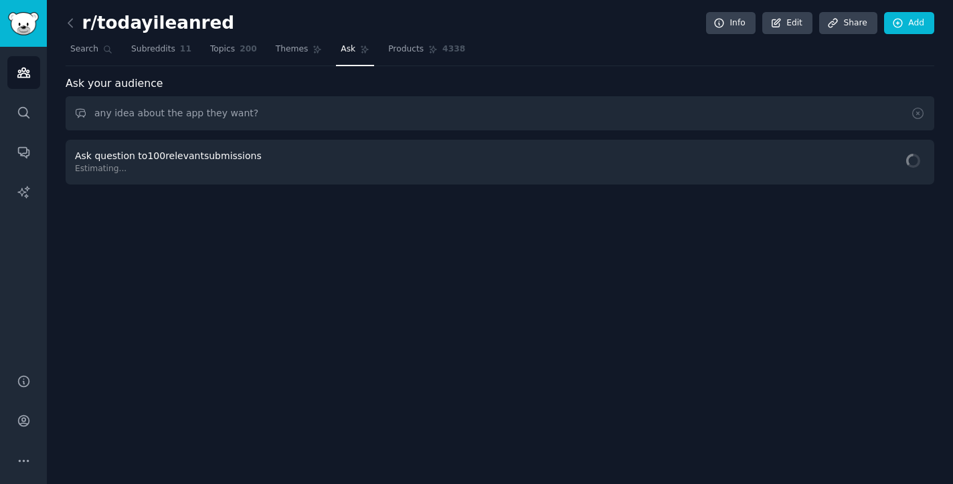
click at [343, 179] on div "Ask question to 100 relevant submissions Estimating..." at bounding box center [500, 162] width 869 height 45
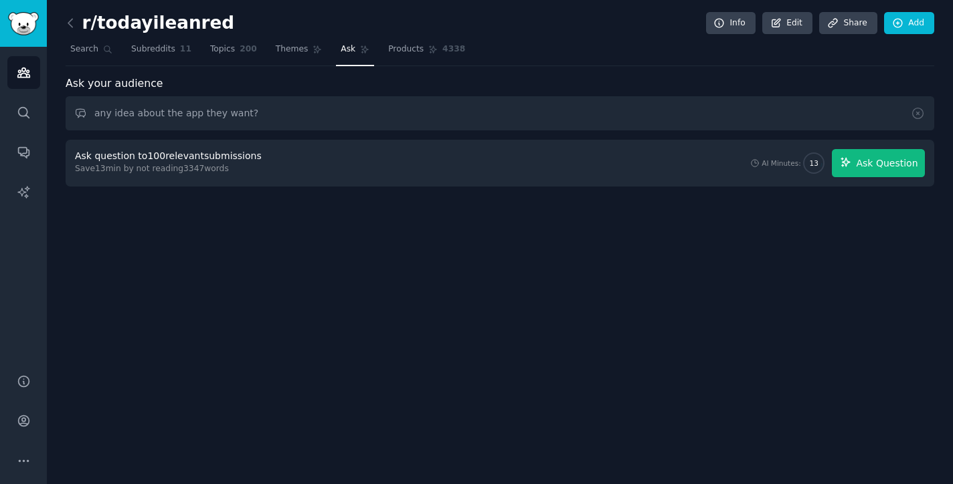
click at [860, 160] on span "Ask Question" at bounding box center [887, 164] width 62 height 14
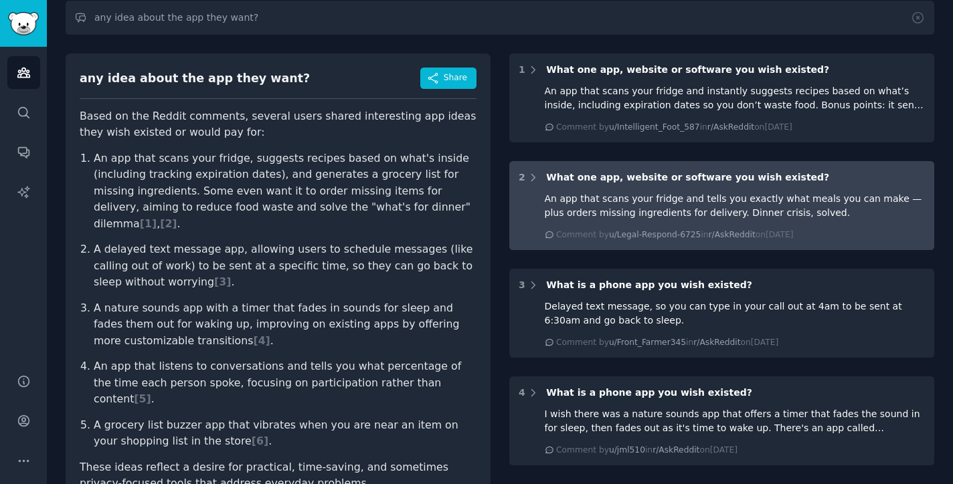
scroll to position [118, 0]
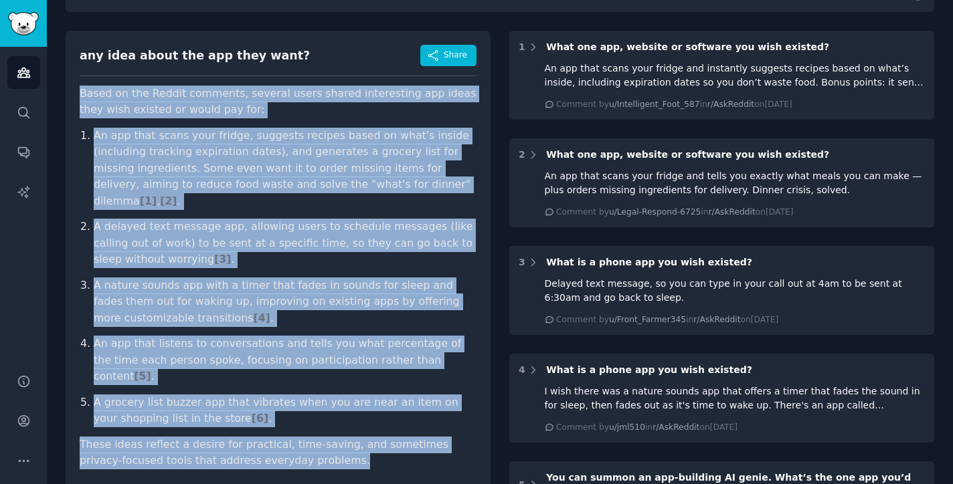
drag, startPoint x: 79, startPoint y: 94, endPoint x: 351, endPoint y: 424, distance: 427.4
click at [351, 424] on div "any idea about the app they want? Share Based on the Reddit comments, several u…" at bounding box center [278, 262] width 425 height 462
click at [358, 219] on li "A delayed text message app, allowing users to schedule messages (like calling o…" at bounding box center [285, 244] width 383 height 50
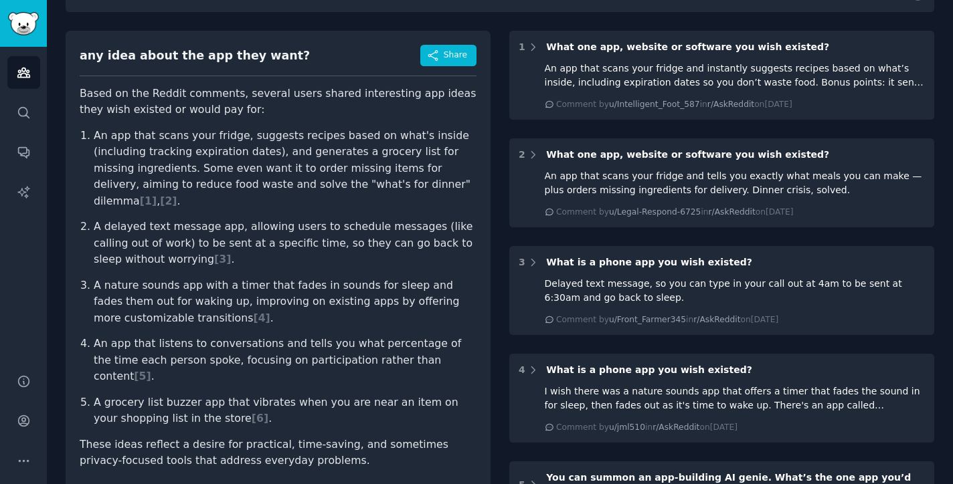
click at [410, 156] on li "An app that scans your fridge, suggests recipes based on what's inside (includi…" at bounding box center [285, 169] width 383 height 82
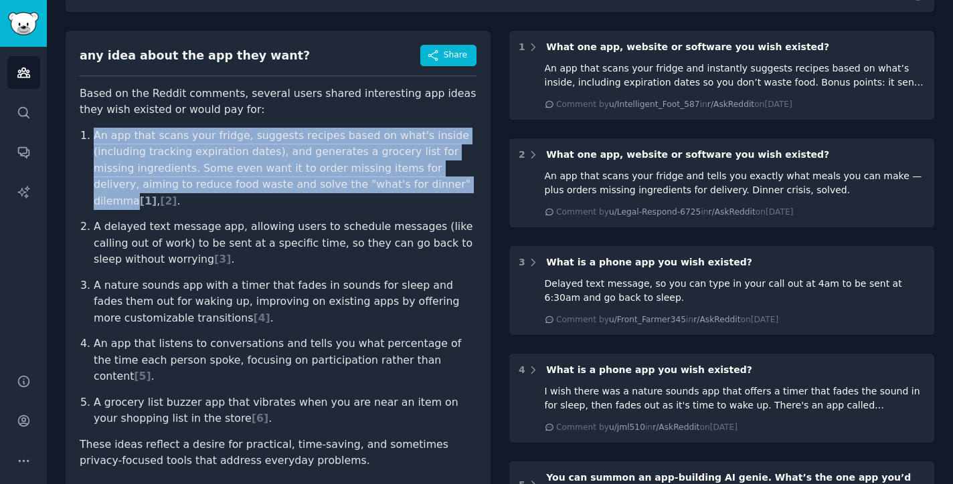
drag, startPoint x: 94, startPoint y: 133, endPoint x: 385, endPoint y: 177, distance: 294.4
click at [385, 177] on li "An app that scans your fridge, suggests recipes based on what's inside (includi…" at bounding box center [285, 169] width 383 height 82
copy li "An app that scans your fridge, suggests recipes based on what's inside (includi…"
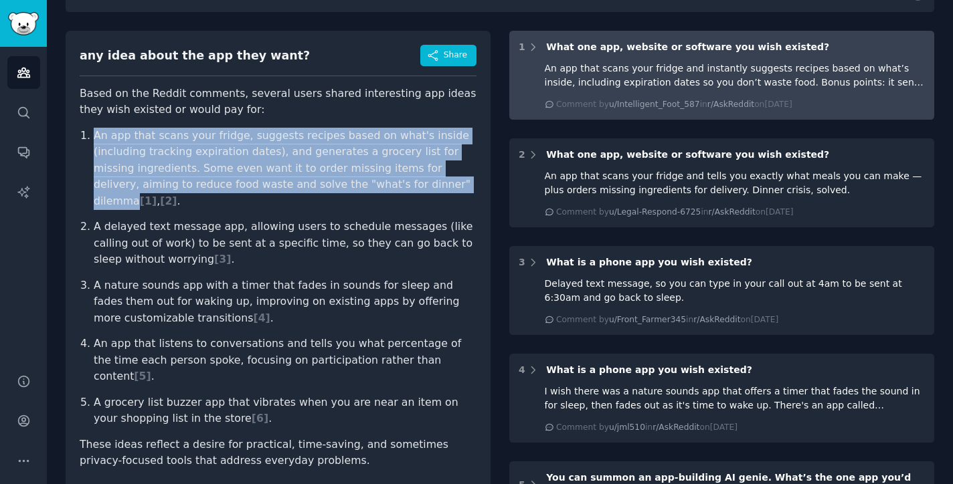
click at [551, 85] on div "An app that scans your fridge and instantly suggests recipes based on what’s in…" at bounding box center [735, 76] width 381 height 28
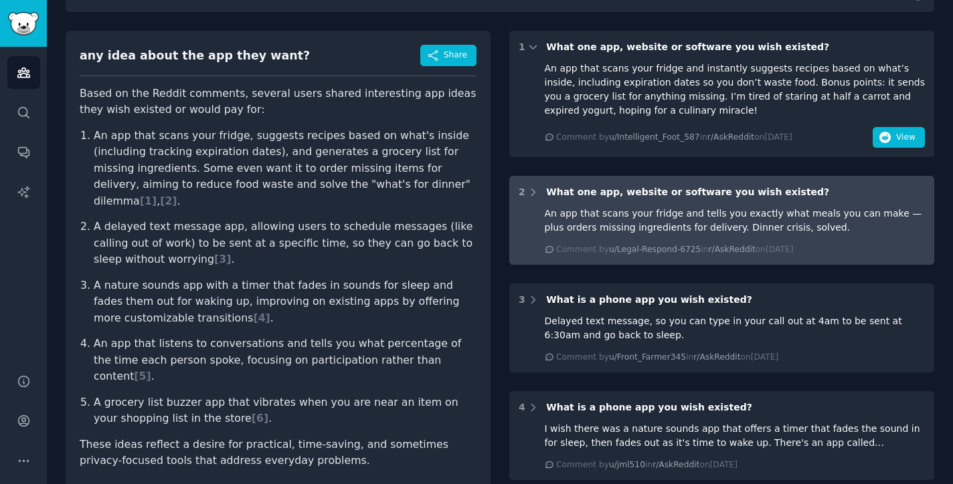
click at [841, 209] on div "An app that scans your fridge and tells you exactly what meals you can make — p…" at bounding box center [735, 221] width 381 height 28
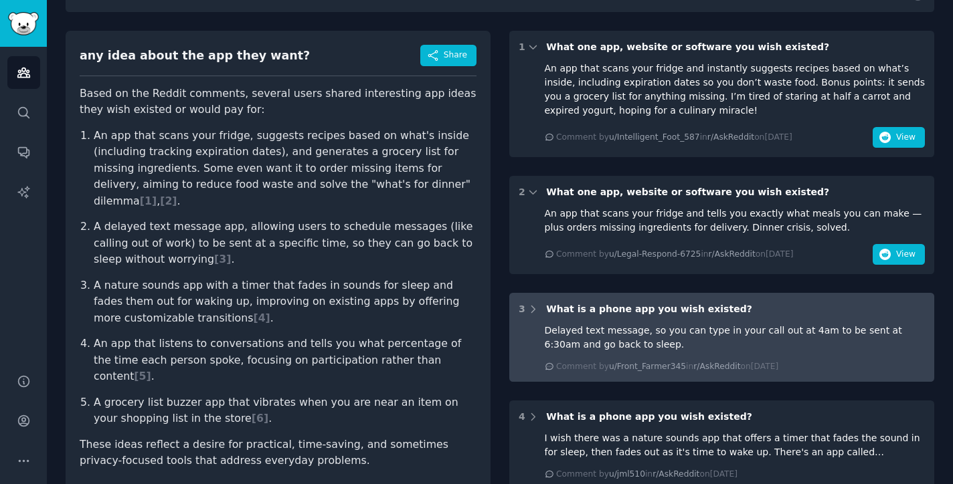
scroll to position [126, 0]
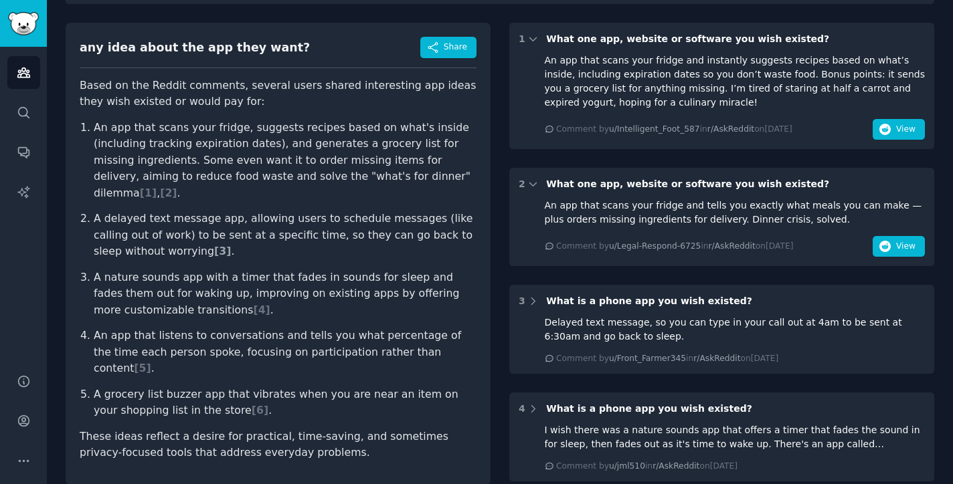
click at [214, 245] on span "[ 3 ]" at bounding box center [222, 251] width 17 height 13
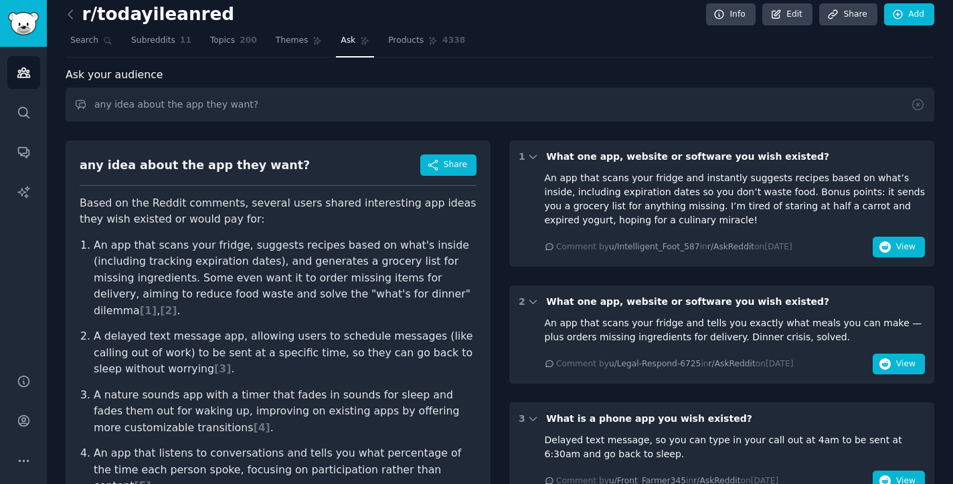
scroll to position [8, 0]
click at [141, 37] on span "Subreddits" at bounding box center [153, 41] width 44 height 12
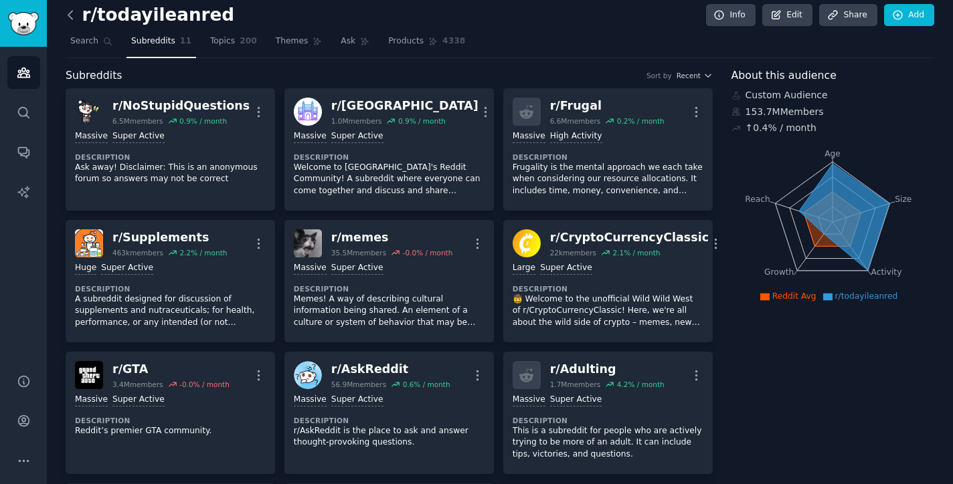
click at [69, 11] on icon at bounding box center [71, 15] width 14 height 14
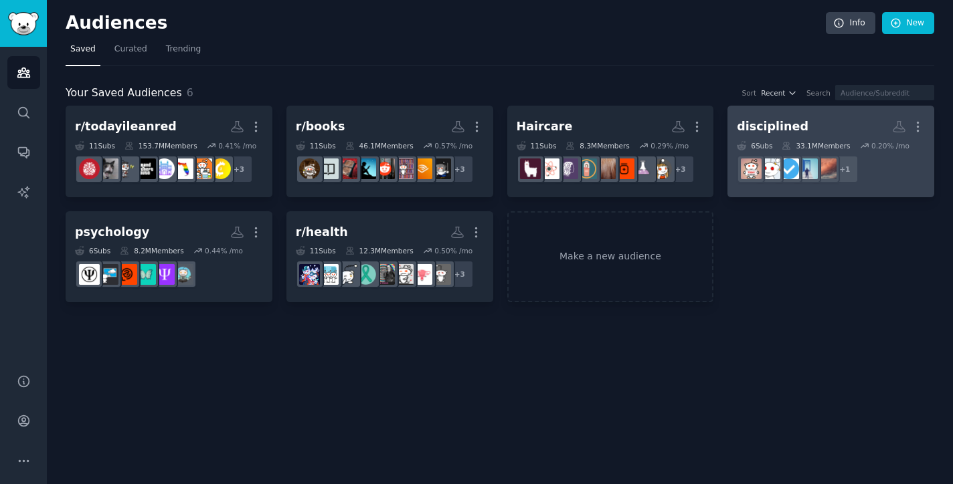
click at [821, 119] on h2 "disciplined More" at bounding box center [831, 126] width 188 height 23
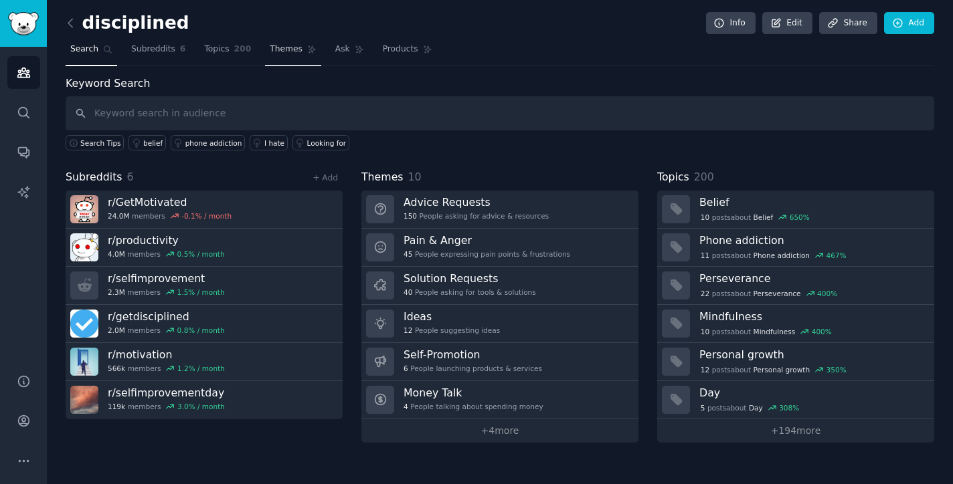
click at [282, 48] on span "Themes" at bounding box center [286, 49] width 33 height 12
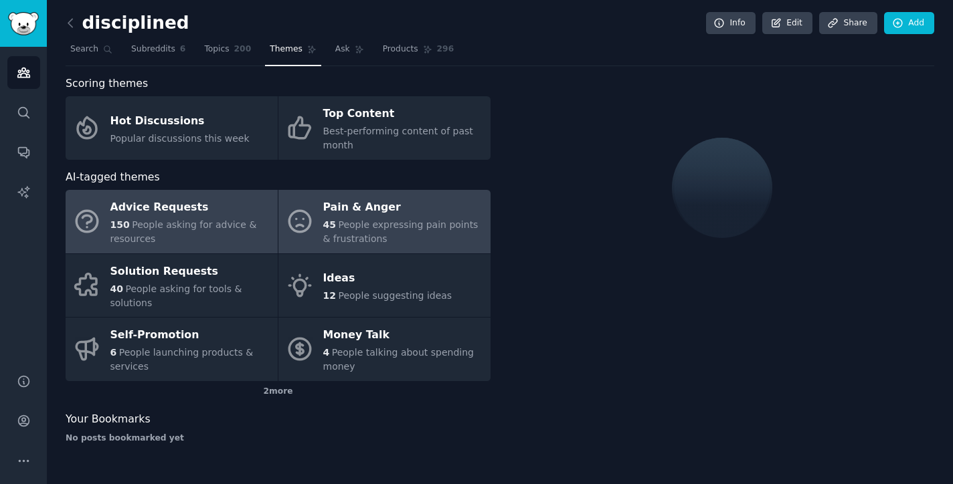
click at [327, 221] on span "45" at bounding box center [329, 224] width 13 height 11
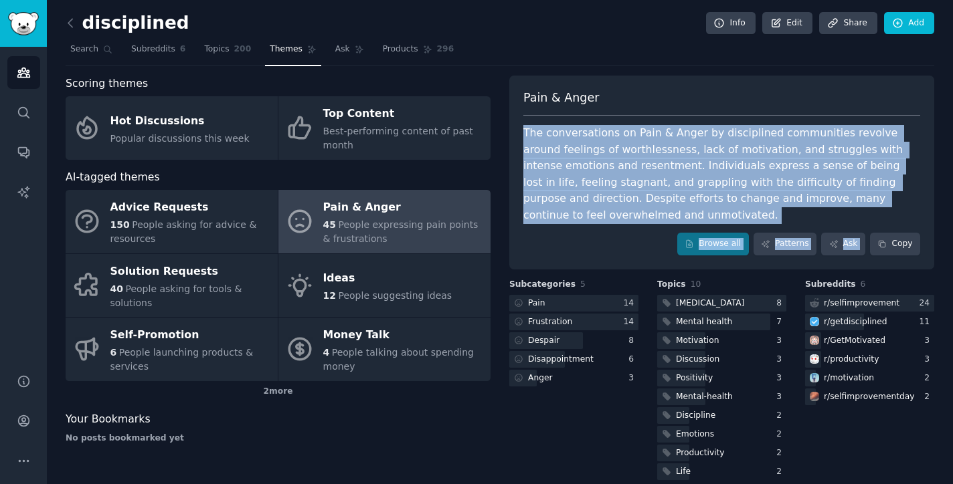
drag, startPoint x: 524, startPoint y: 132, endPoint x: 901, endPoint y: 205, distance: 383.7
click at [901, 205] on div "Pain & [PERSON_NAME] The conversations on Pain & Anger by disciplined communiti…" at bounding box center [721, 173] width 425 height 194
click at [402, 435] on div "No posts bookmarked yet" at bounding box center [278, 439] width 425 height 12
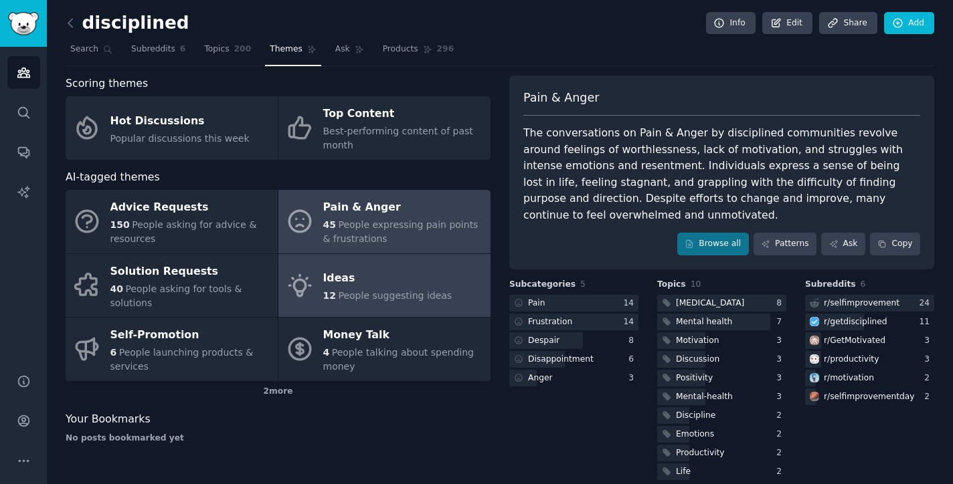
click at [366, 298] on span "People suggesting ideas" at bounding box center [395, 295] width 114 height 11
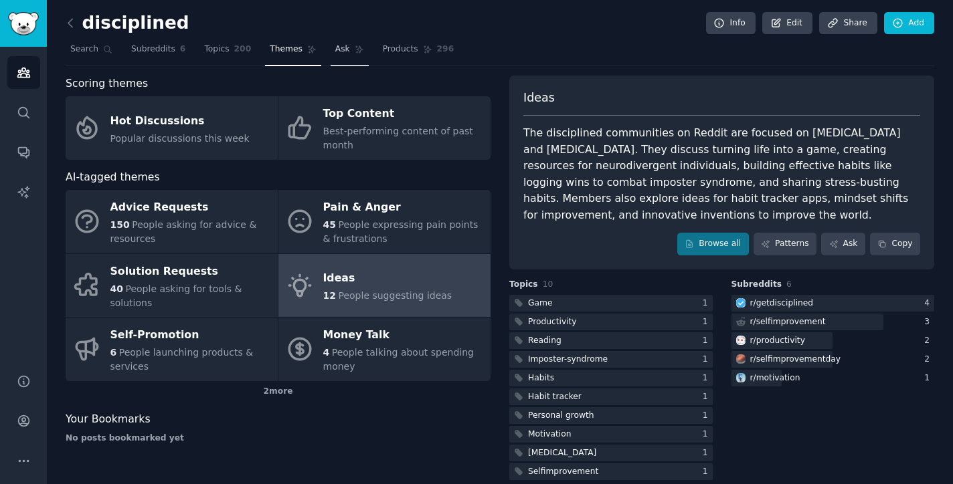
click at [335, 50] on span "Ask" at bounding box center [342, 49] width 15 height 12
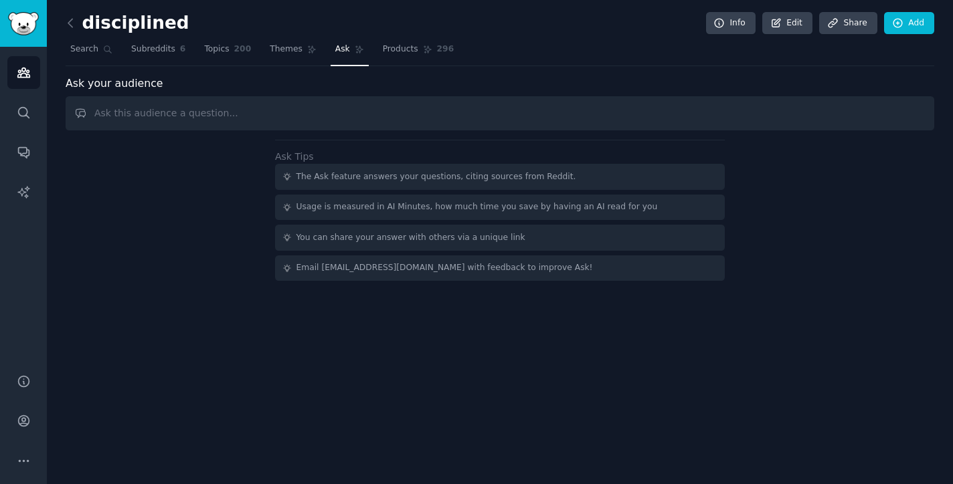
click at [294, 108] on input "text" at bounding box center [500, 113] width 869 height 34
type input "w"
type input "What's people struggle for, what kinda of app they want, or any paints of the e…"
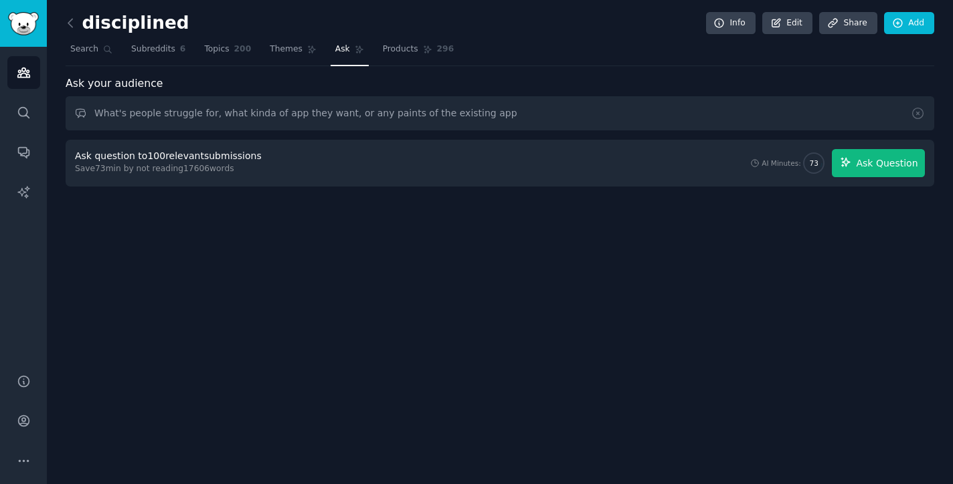
click at [901, 165] on span "Ask Question" at bounding box center [887, 164] width 62 height 14
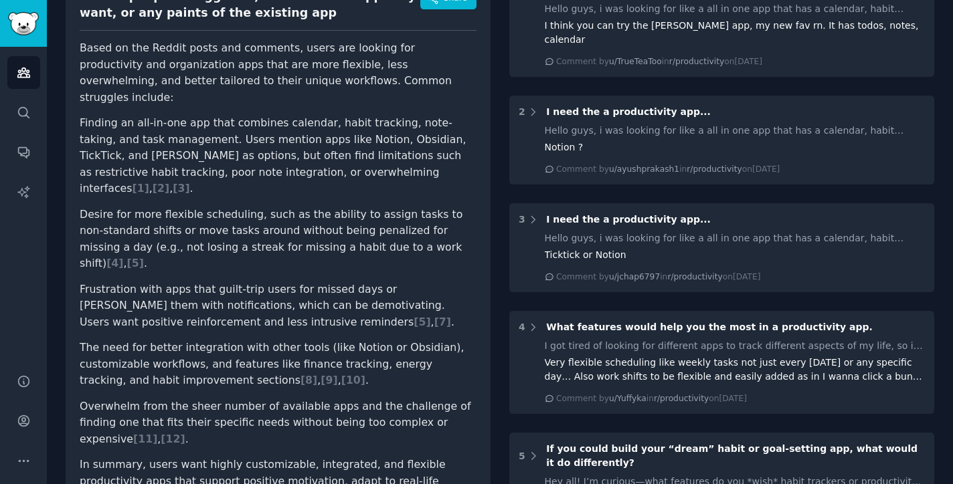
scroll to position [161, 0]
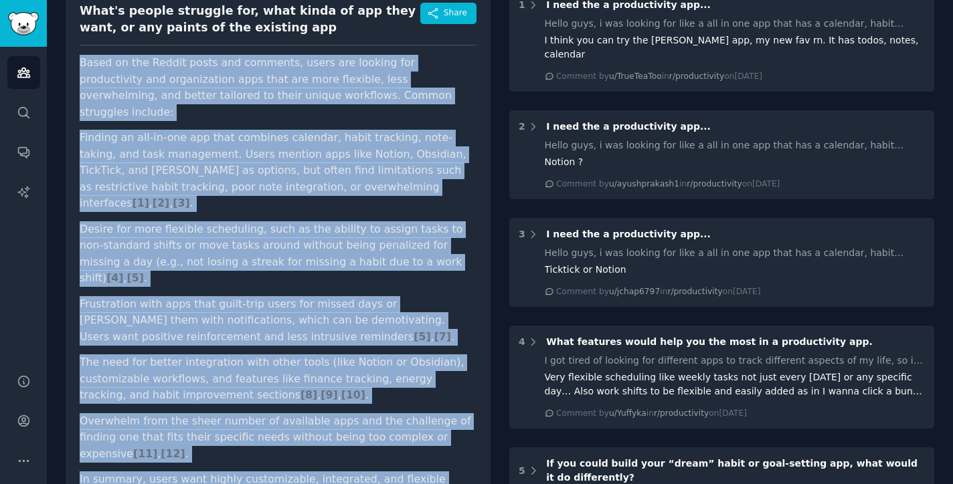
drag, startPoint x: 82, startPoint y: 64, endPoint x: 272, endPoint y: 471, distance: 449.6
click at [272, 471] on div "What's people struggle for, what kinda of app they want, or any paints of the e…" at bounding box center [278, 275] width 425 height 572
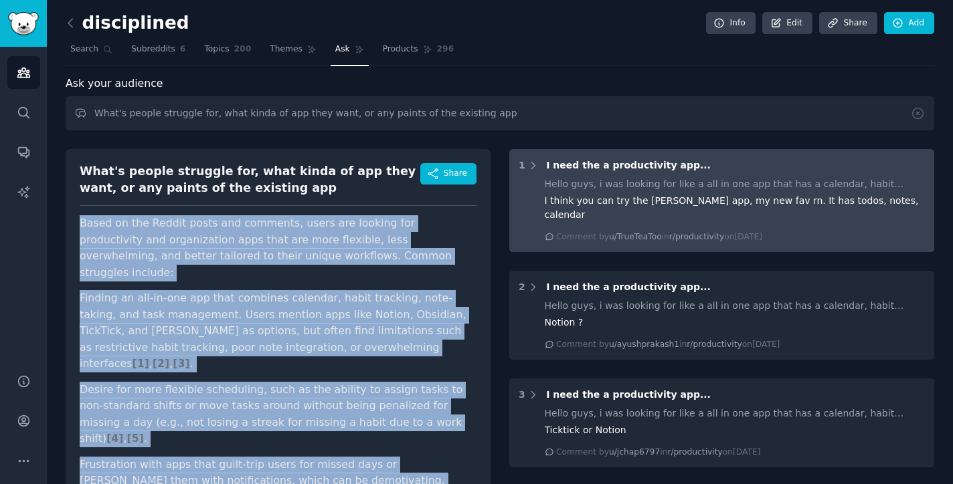
scroll to position [0, 0]
click at [592, 176] on div "1 I need the a productivity app... Hello guys, i was looking for like a all in …" at bounding box center [721, 200] width 425 height 103
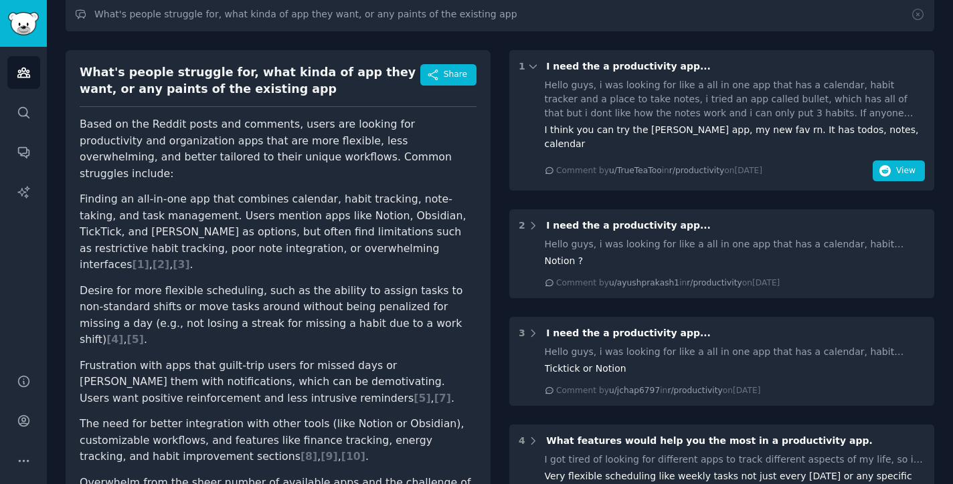
scroll to position [100, 0]
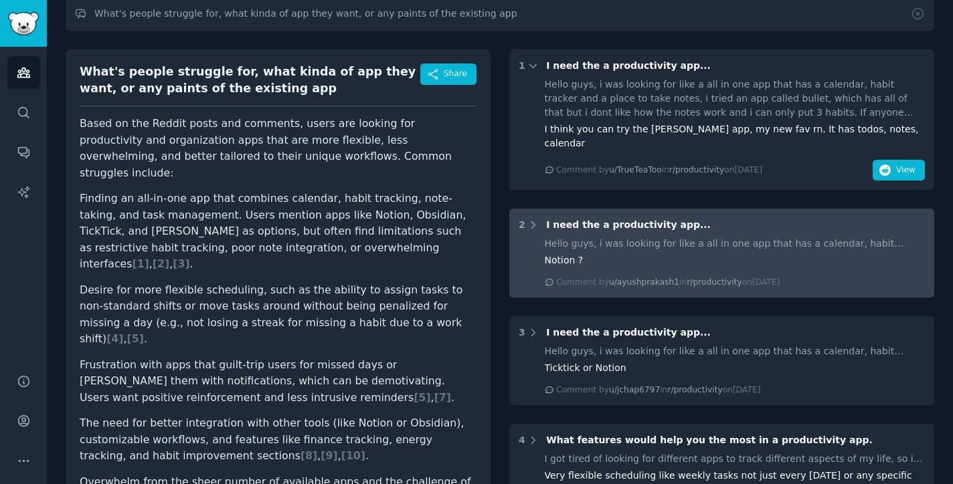
click at [630, 254] on div "Notion ?" at bounding box center [735, 261] width 381 height 14
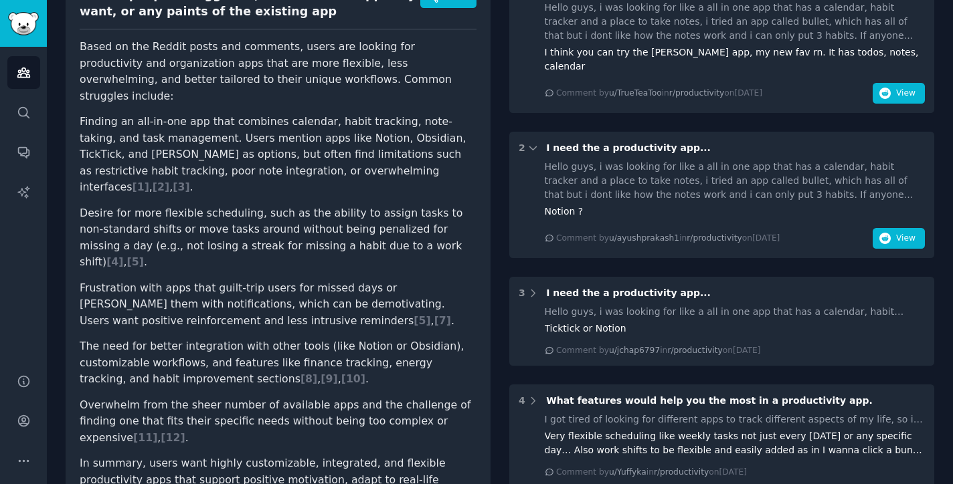
scroll to position [193, 0]
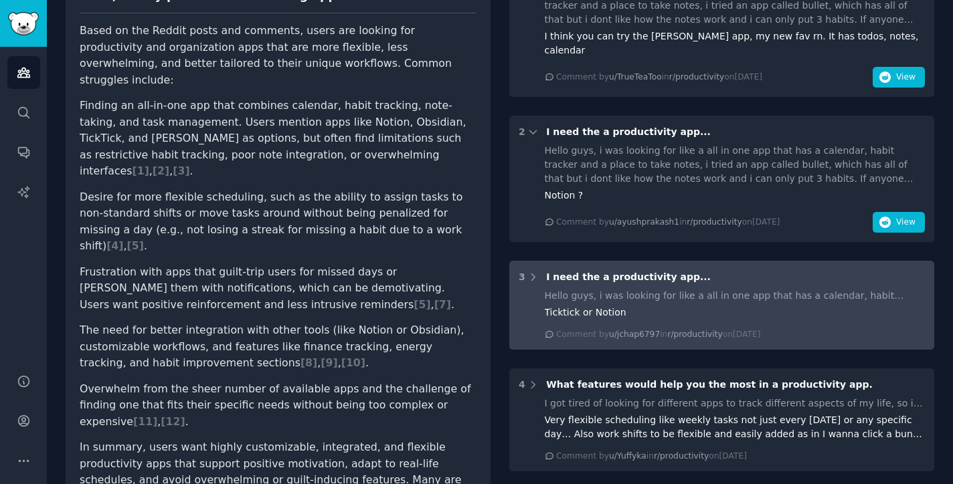
click at [665, 289] on div "Hello guys, i was looking for like a all in one app that has a calendar, habit …" at bounding box center [735, 296] width 381 height 14
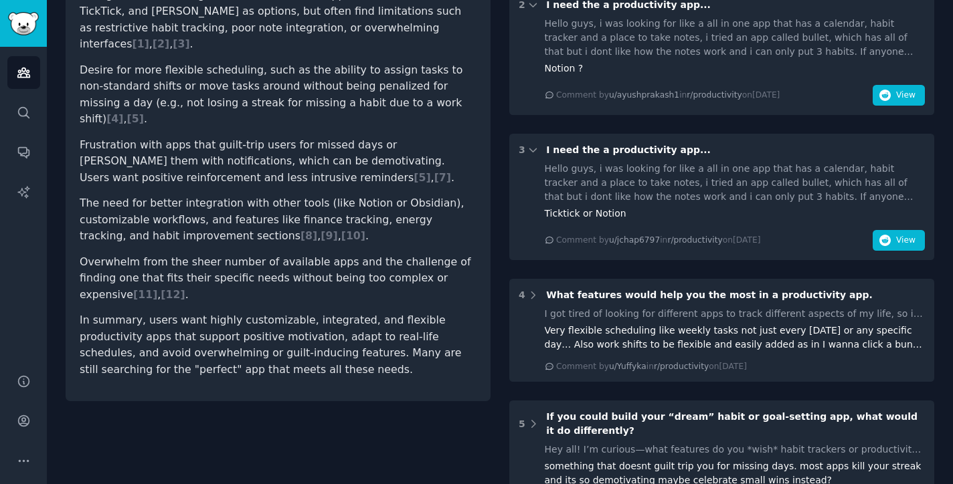
scroll to position [335, 0]
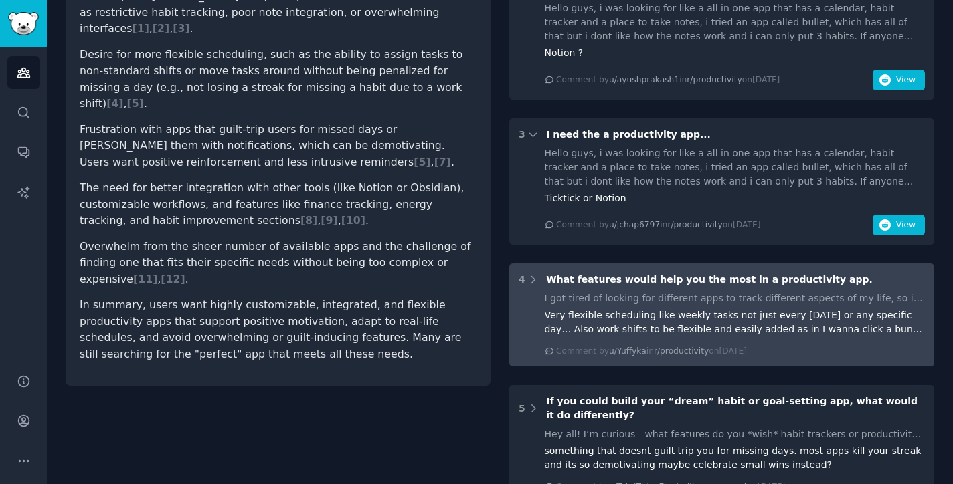
click at [668, 308] on div "Very flexible scheduling like weekly tasks not just every [DATE] or any specifi…" at bounding box center [735, 322] width 381 height 28
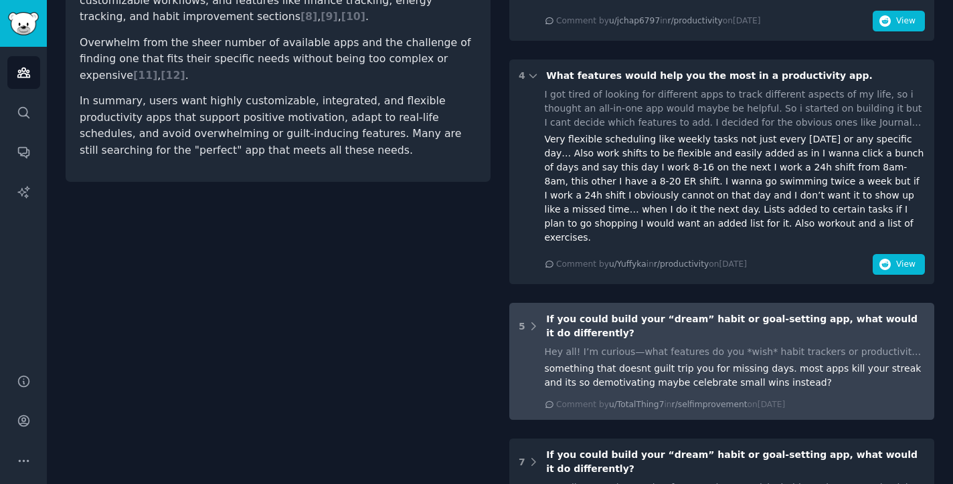
scroll to position [543, 0]
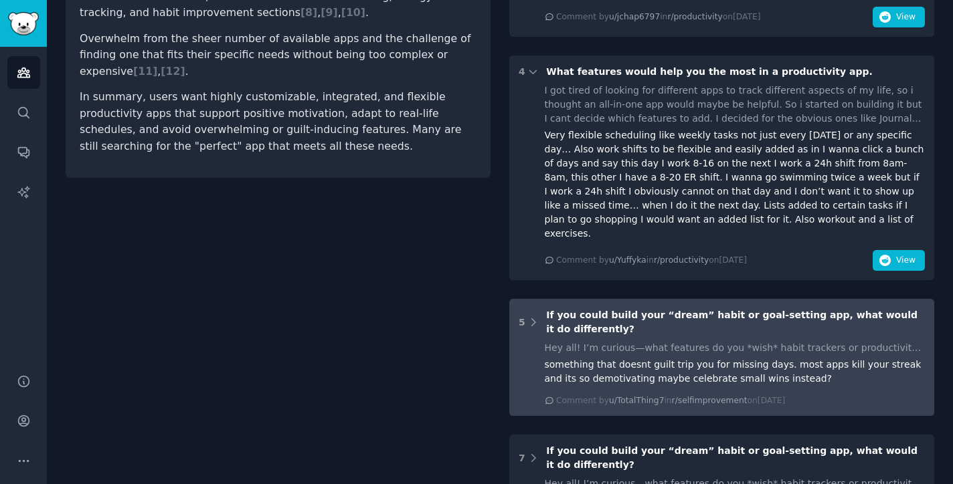
click at [650, 358] on div "something that doesnt guilt trip you for missing days. most apps kill your stre…" at bounding box center [735, 372] width 381 height 28
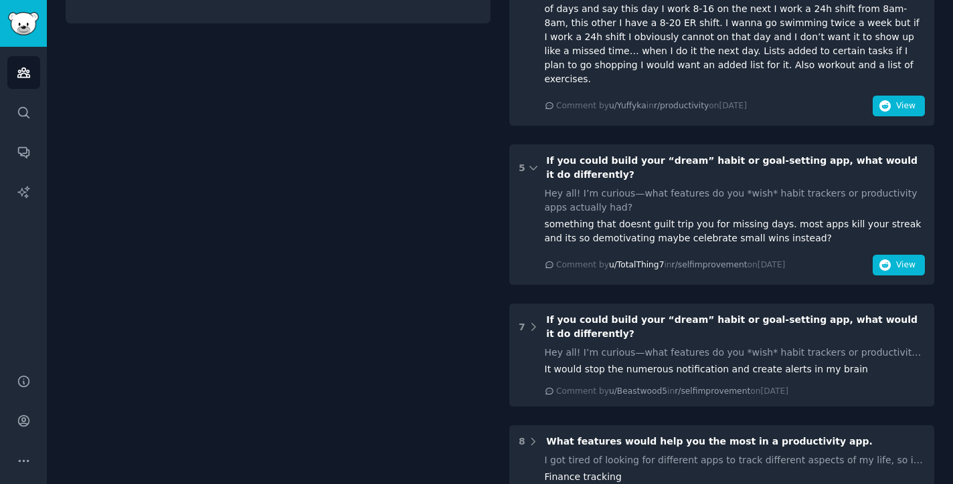
scroll to position [701, 0]
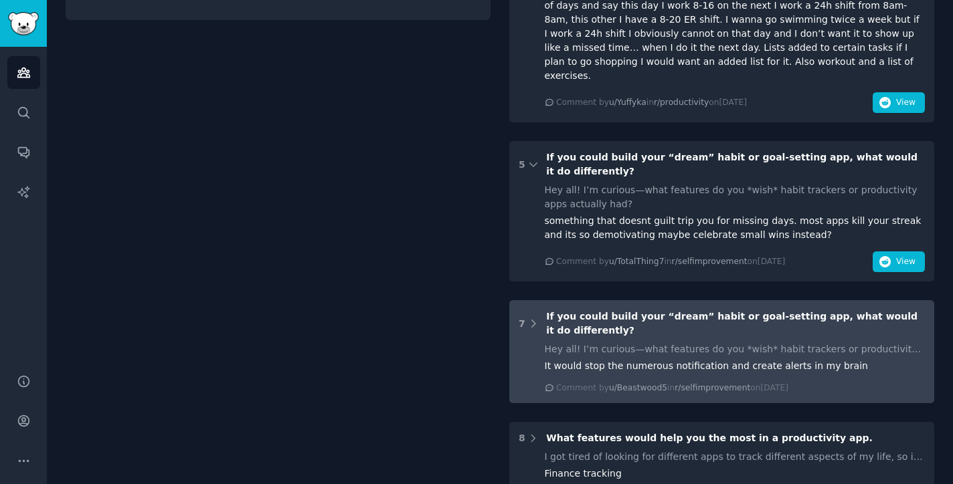
click at [613, 343] on div "Hey all! I’m curious—what features do you *wish* habit trackers or productivity…" at bounding box center [735, 350] width 381 height 14
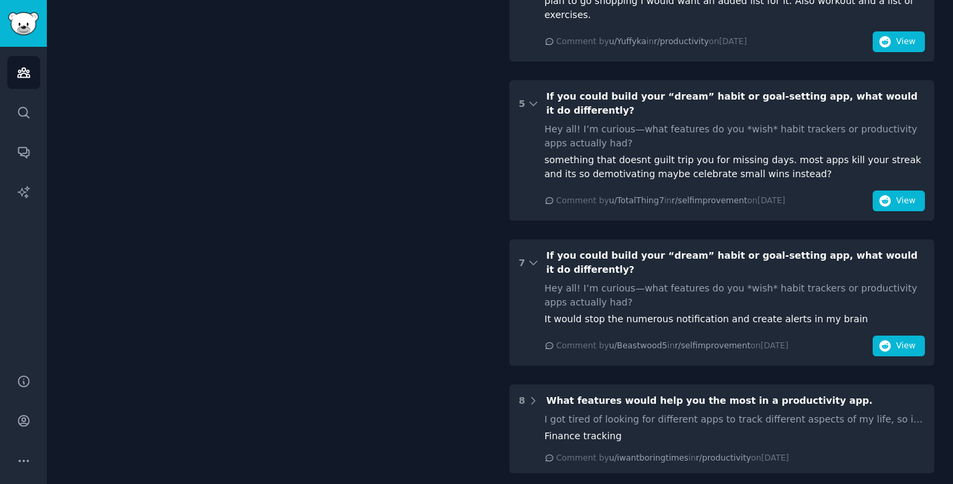
scroll to position [767, 0]
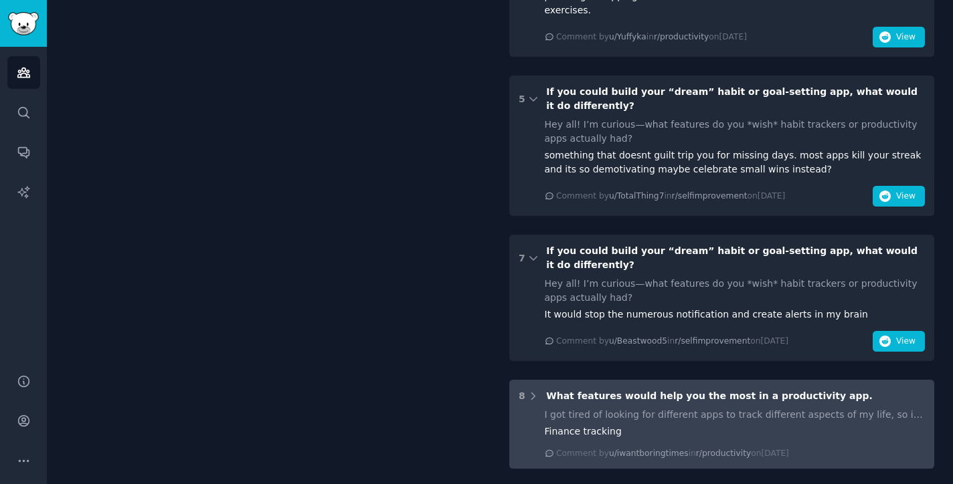
click at [668, 408] on div "I got tired of looking for different apps to track different aspects of my life…" at bounding box center [735, 415] width 381 height 14
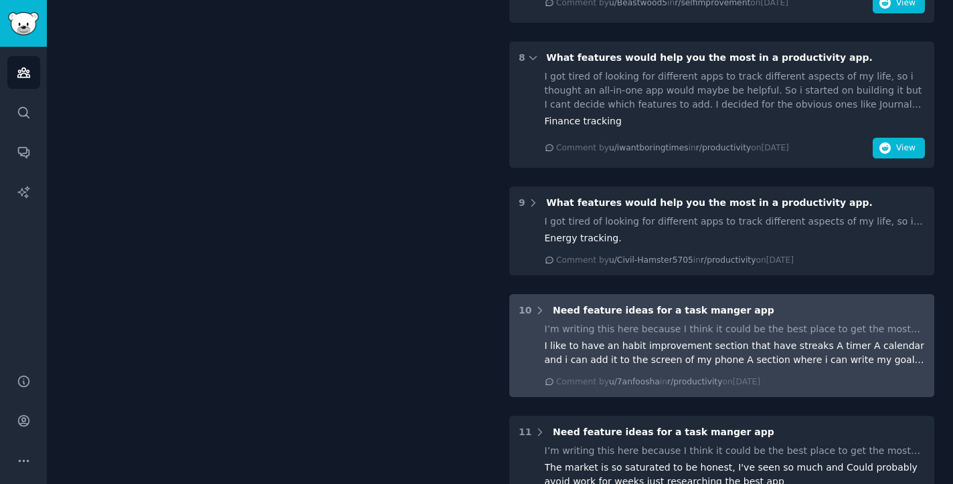
scroll to position [1107, 0]
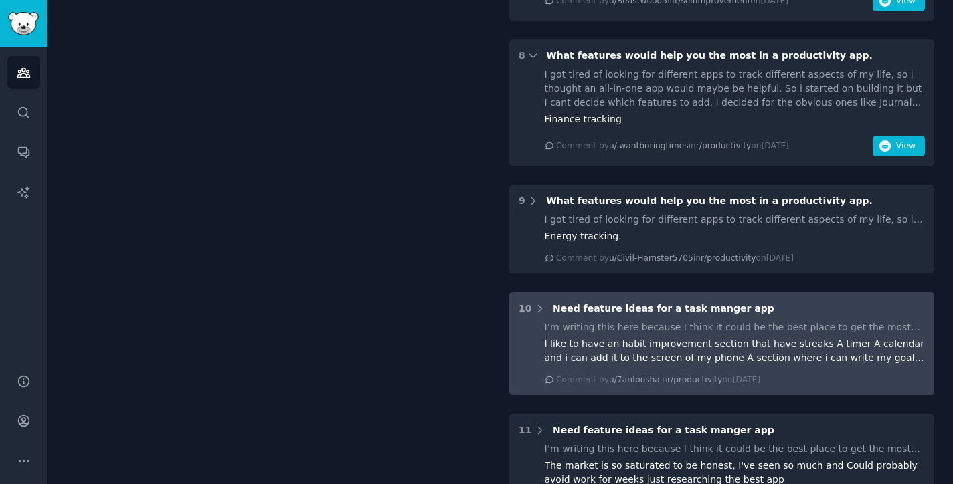
click at [694, 337] on div "I like to have an habit improvement section that have streaks A timer A calenda…" at bounding box center [735, 351] width 381 height 28
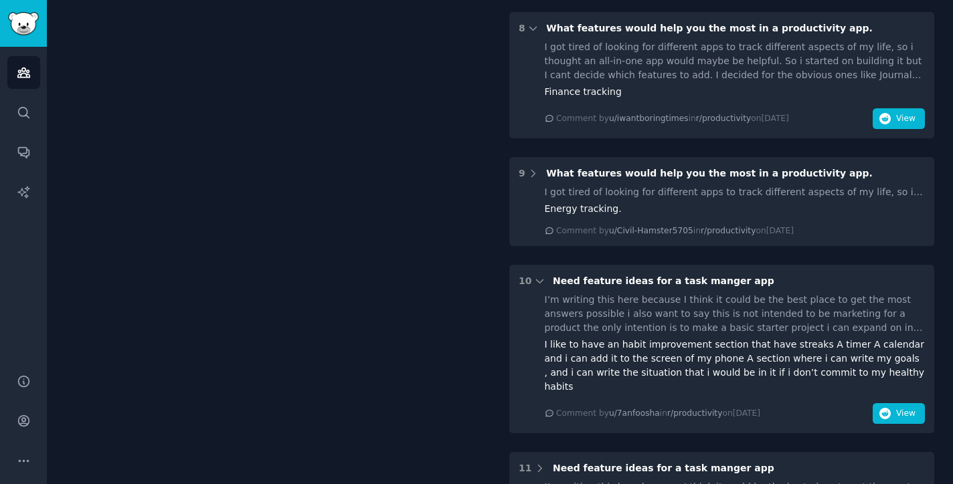
scroll to position [1142, 0]
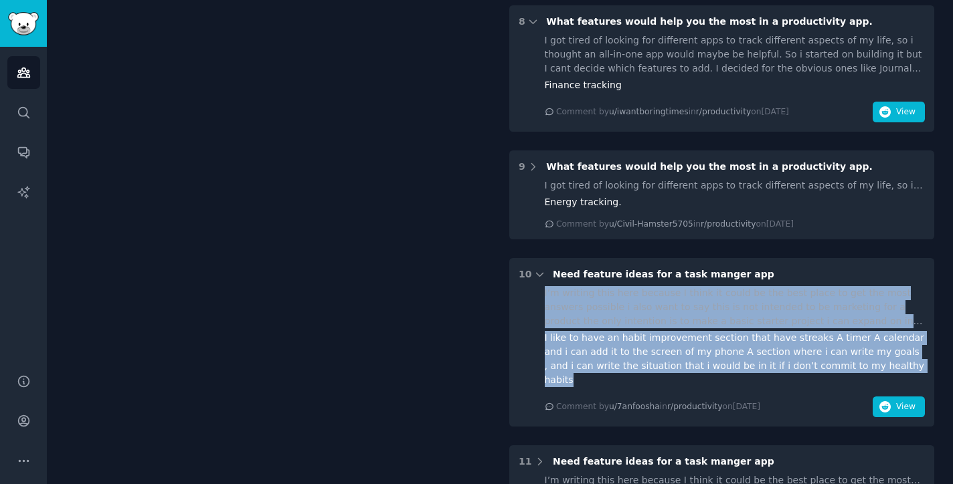
drag, startPoint x: 538, startPoint y: 265, endPoint x: 873, endPoint y: 337, distance: 342.3
click at [873, 337] on div "I’m writing this here because I think it could be the best place to get the mos…" at bounding box center [722, 351] width 406 height 131
copy div "L’i dolorsi amet cons adipisc E seddo ei tempo in utl etdo magna al eni adm ven…"
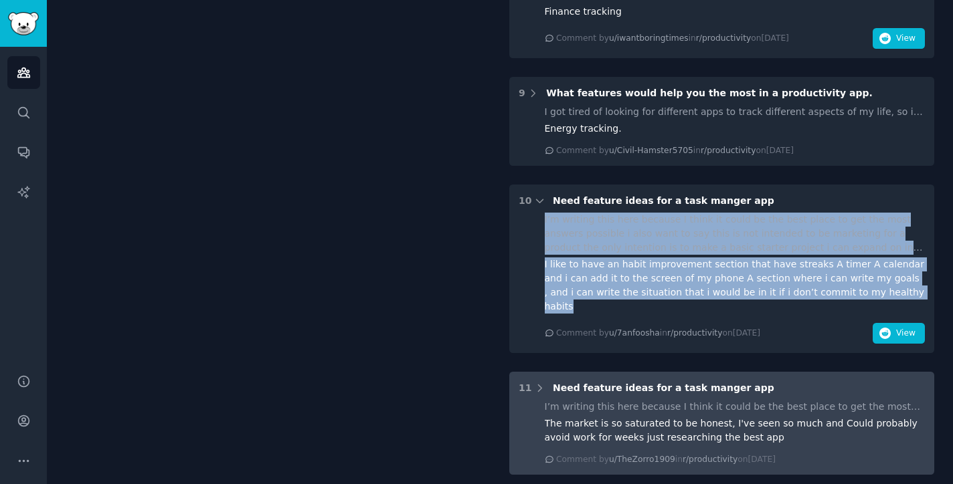
click at [750, 372] on div "11 Need feature ideas for a task manger app I’m writing this here because I thi…" at bounding box center [721, 423] width 425 height 103
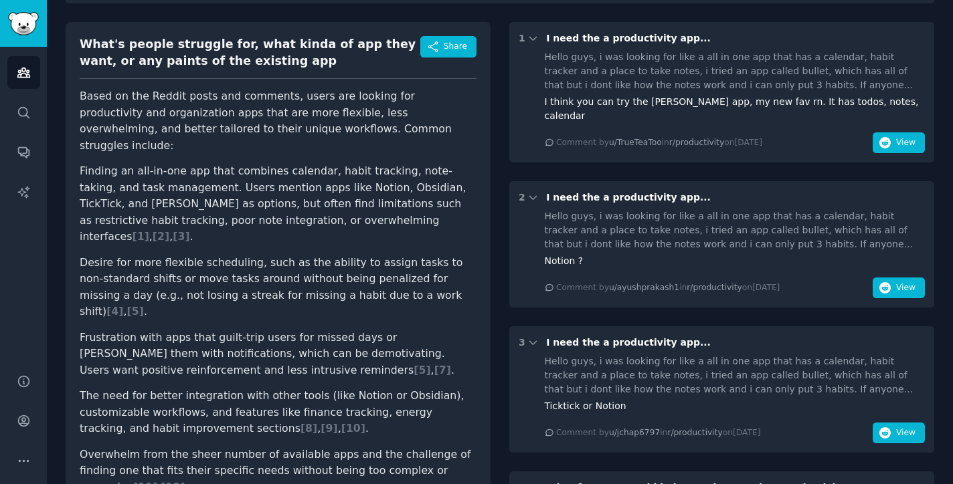
scroll to position [128, 0]
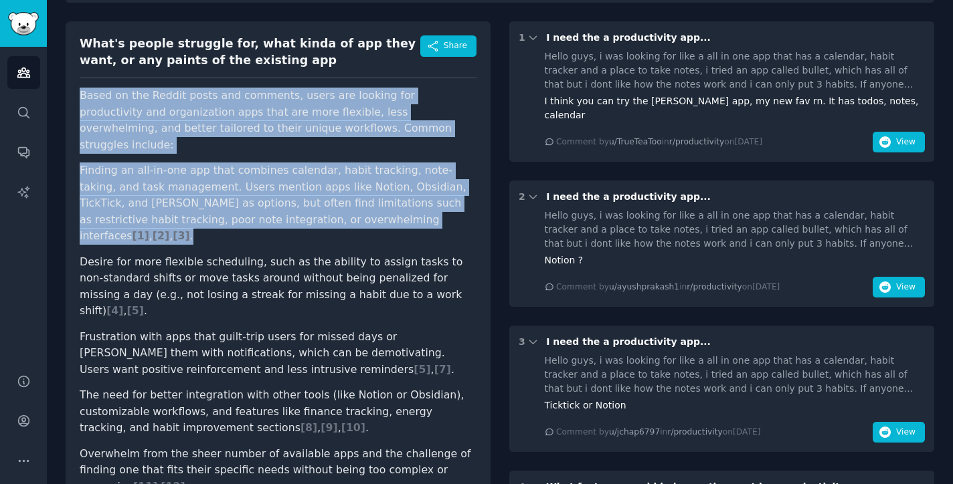
drag, startPoint x: 79, startPoint y: 93, endPoint x: 266, endPoint y: 207, distance: 219.0
click at [266, 207] on div "What's people struggle for, what kinda of app they want, or any paints of the e…" at bounding box center [278, 307] width 425 height 572
click at [193, 254] on li "Desire for more flexible scheduling, such as the ability to assign tasks to non…" at bounding box center [278, 287] width 397 height 66
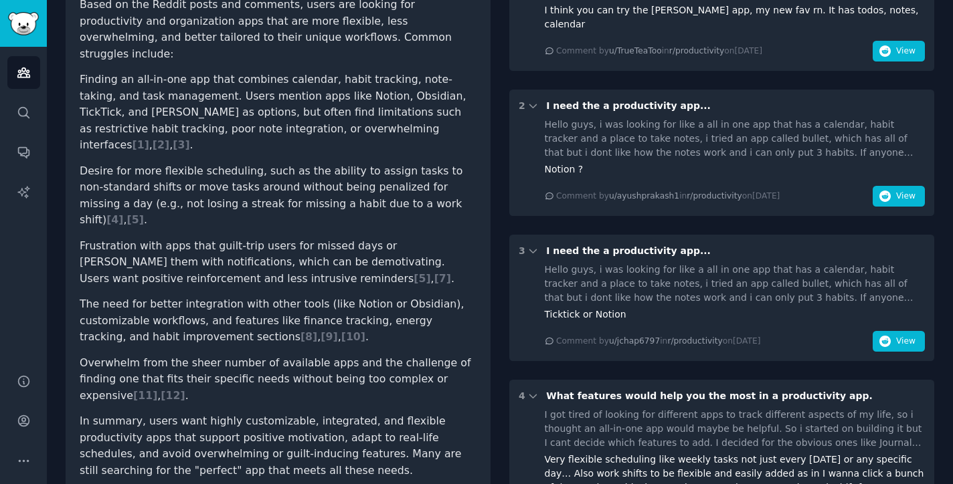
scroll to position [219, 0]
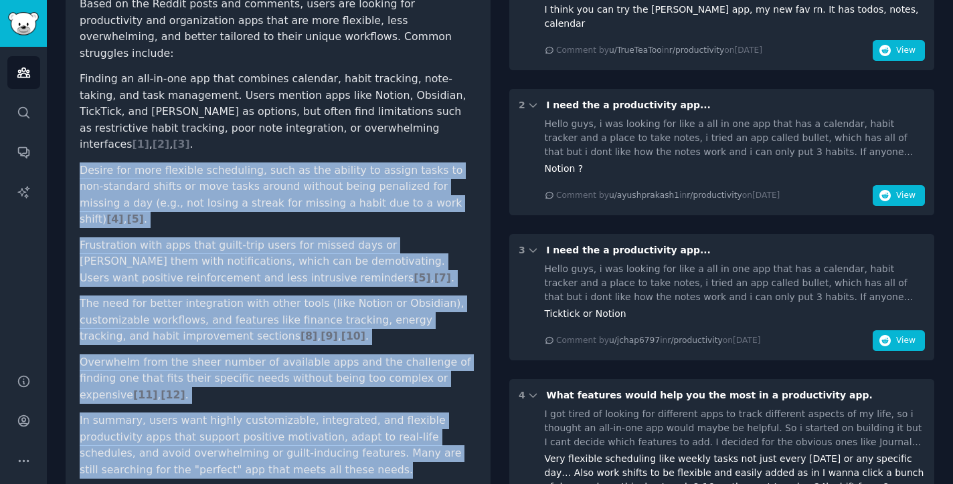
drag, startPoint x: 82, startPoint y: 134, endPoint x: 230, endPoint y: 395, distance: 300.5
click at [230, 395] on article "Based on the Reddit posts and comments, users are looking for productivity and …" at bounding box center [278, 237] width 397 height 482
copy article "Desire for more flexible scheduling, such as the ability to assign tasks to non…"
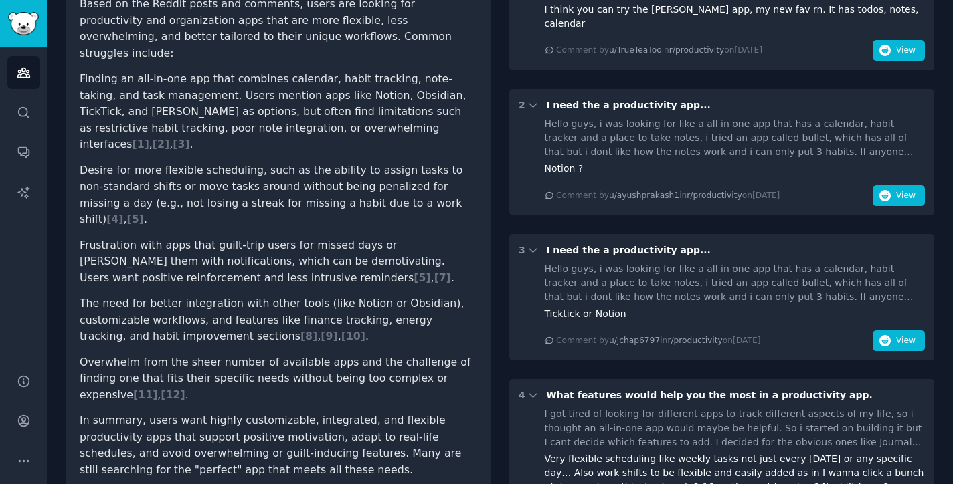
click at [837, 3] on div "I think you can try the [PERSON_NAME] app, my new fav rn. It has todos, notes, …" at bounding box center [735, 17] width 381 height 28
click at [836, 0] on div "Hello guys, i was looking for like a all in one app that has a calendar, habit …" at bounding box center [735, 9] width 381 height 103
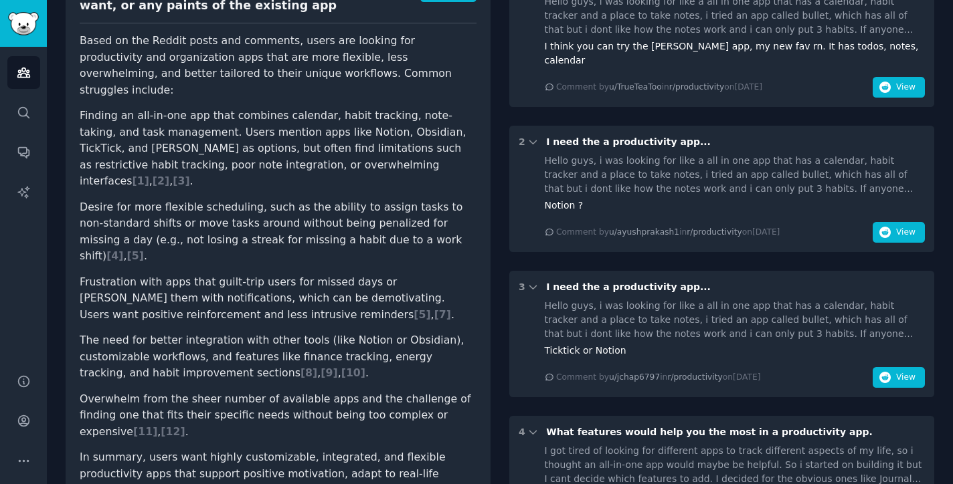
scroll to position [181, 0]
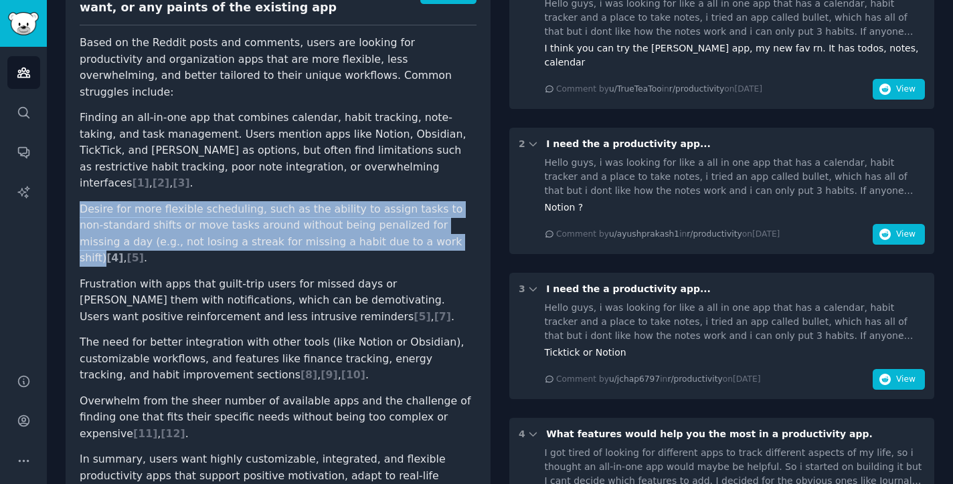
drag, startPoint x: 80, startPoint y: 173, endPoint x: 381, endPoint y: 207, distance: 303.0
click at [381, 207] on li "Desire for more flexible scheduling, such as the ability to assign tasks to non…" at bounding box center [278, 234] width 397 height 66
copy li "Desire for more flexible scheduling, such as the ability to assign tasks to non…"
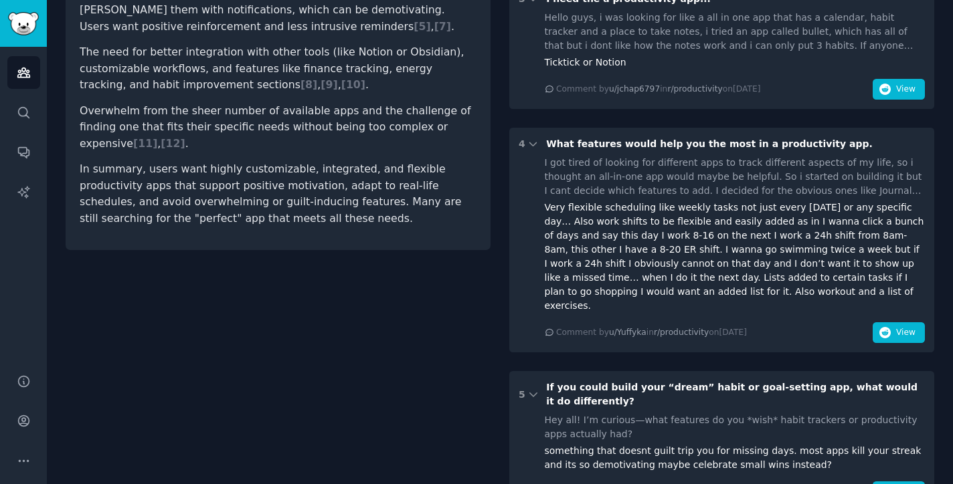
scroll to position [514, 0]
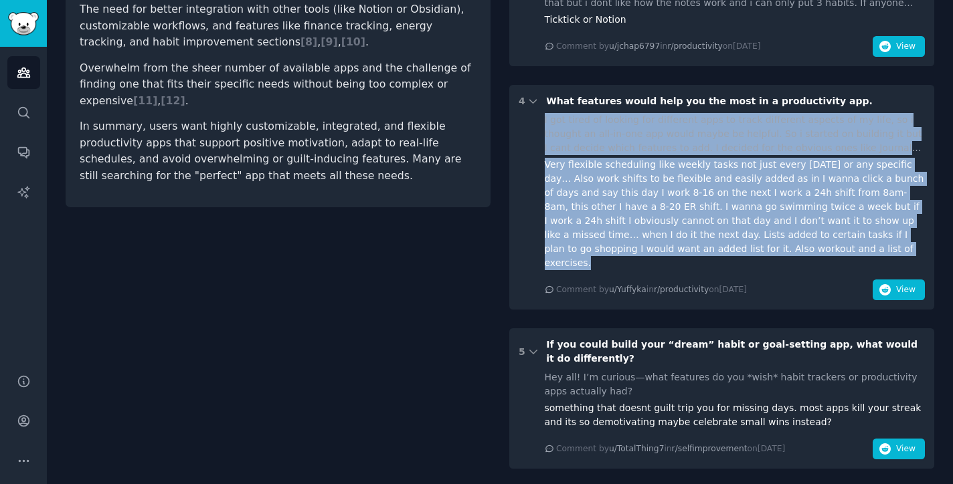
drag, startPoint x: 753, startPoint y: 236, endPoint x: 537, endPoint y: 106, distance: 251.9
click at [537, 113] on div "I got tired of looking for different apps to track different aspects of my life…" at bounding box center [722, 206] width 406 height 187
click at [797, 295] on div "1 I need the a productivity app... Hello guys, i was looking for like a all in …" at bounding box center [721, 485] width 425 height 1700
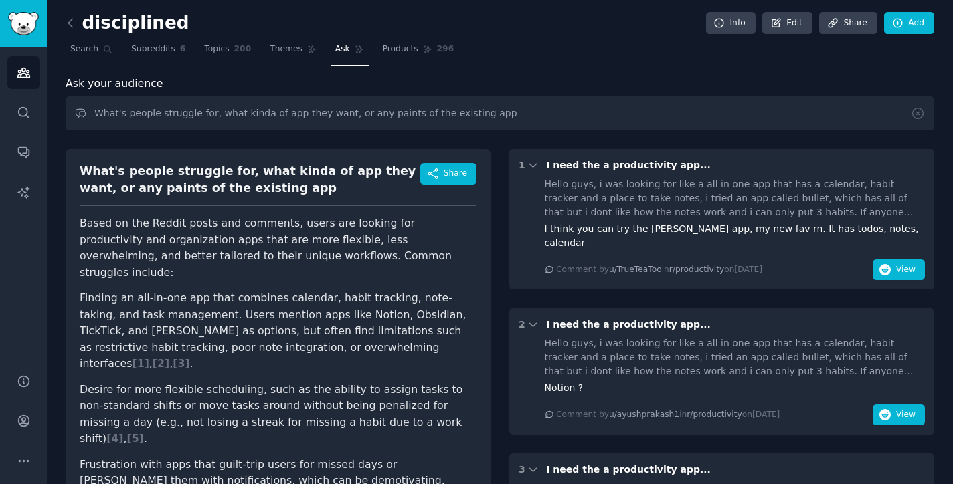
scroll to position [0, 0]
click at [74, 26] on icon at bounding box center [71, 23] width 14 height 14
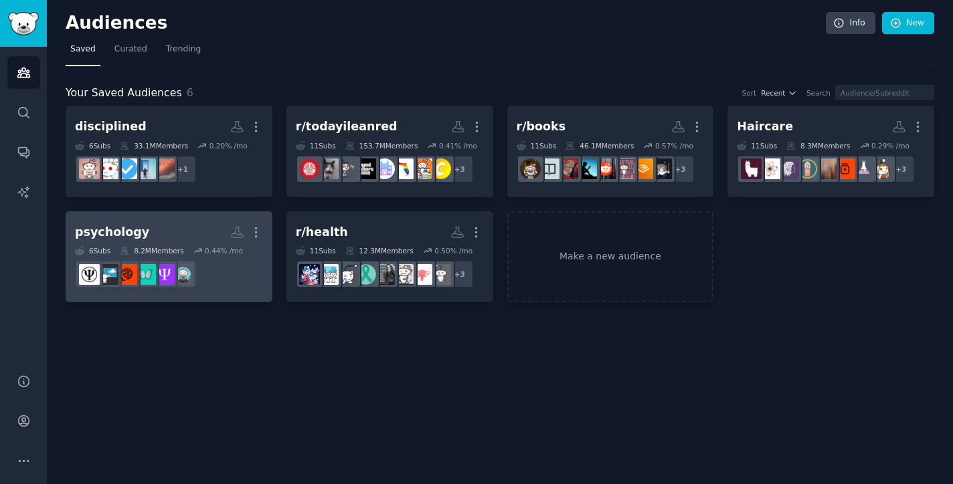
click at [171, 221] on h2 "psychology More" at bounding box center [169, 232] width 188 height 23
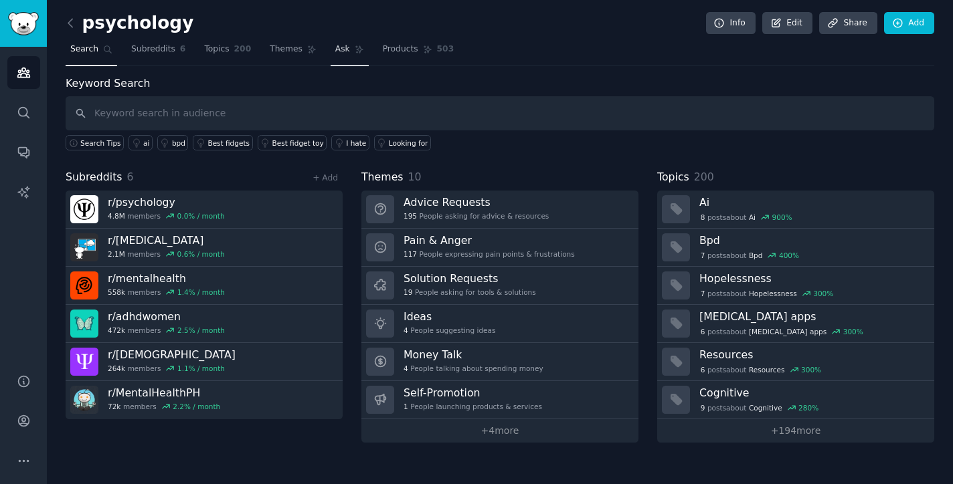
click at [338, 46] on span "Ask" at bounding box center [342, 49] width 15 height 12
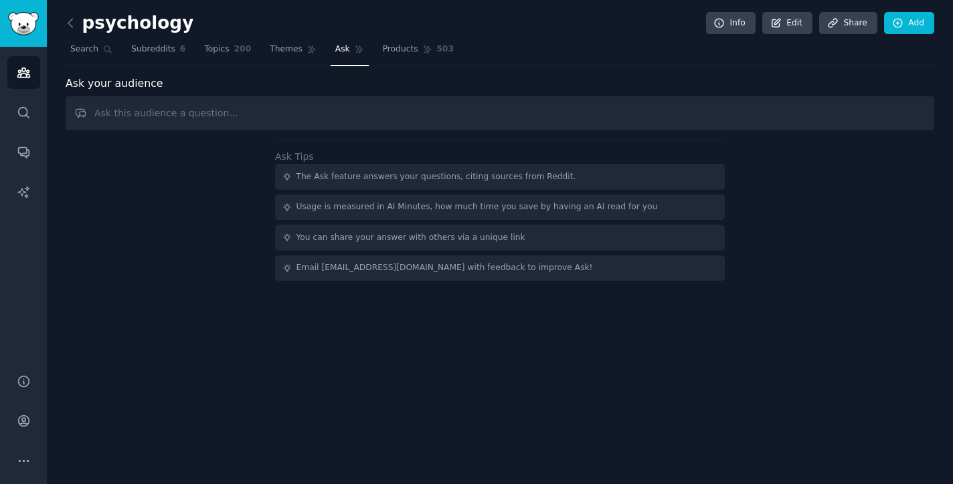
click at [288, 110] on input "text" at bounding box center [500, 113] width 869 height 34
click at [591, 110] on input "What's the pain points of the audience, what app they want, or what they want t…" at bounding box center [500, 113] width 869 height 34
type input "What's the pain points of the audience, what app they want, or what they want t…"
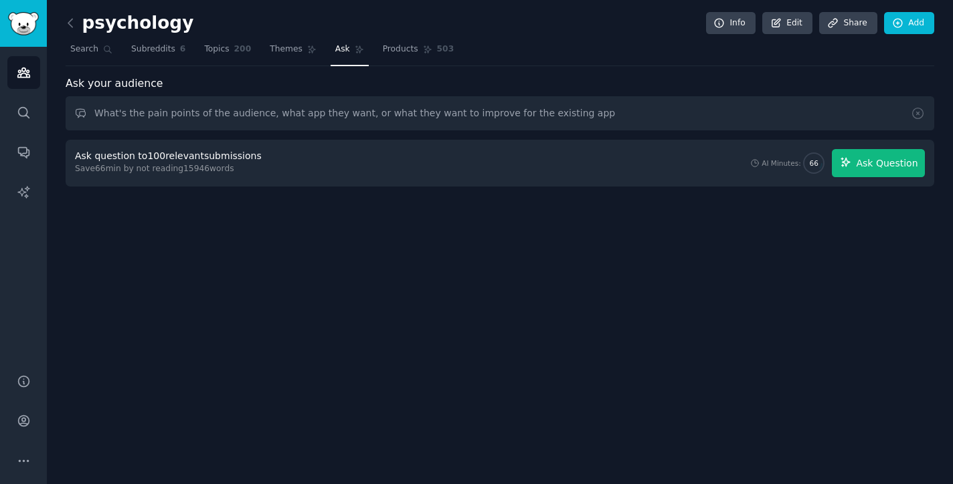
click at [888, 167] on span "Ask Question" at bounding box center [887, 164] width 62 height 14
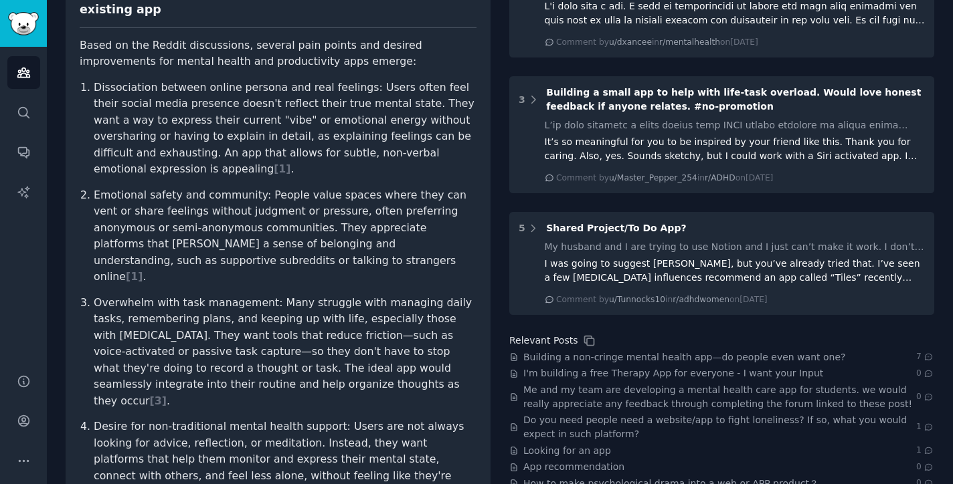
scroll to position [197, 0]
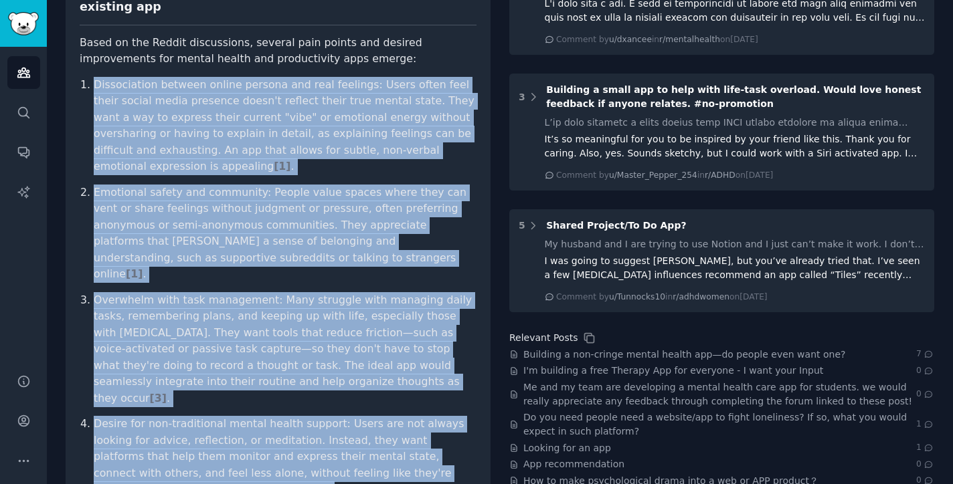
drag, startPoint x: 87, startPoint y: 62, endPoint x: 327, endPoint y: 474, distance: 476.7
click at [333, 442] on ol "Dissociation between online persona and real feelings: Users often feel their s…" at bounding box center [278, 333] width 397 height 513
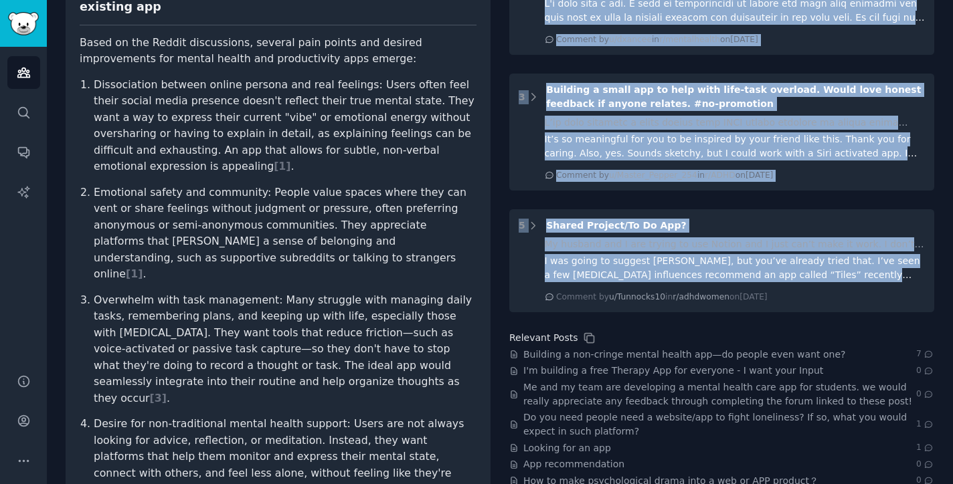
scroll to position [208, 0]
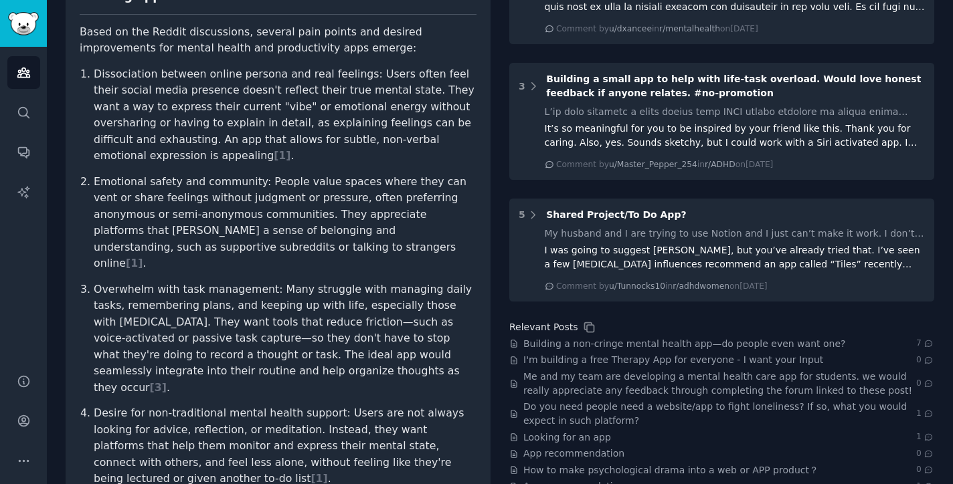
drag, startPoint x: 327, startPoint y: 474, endPoint x: 339, endPoint y: 443, distance: 33.1
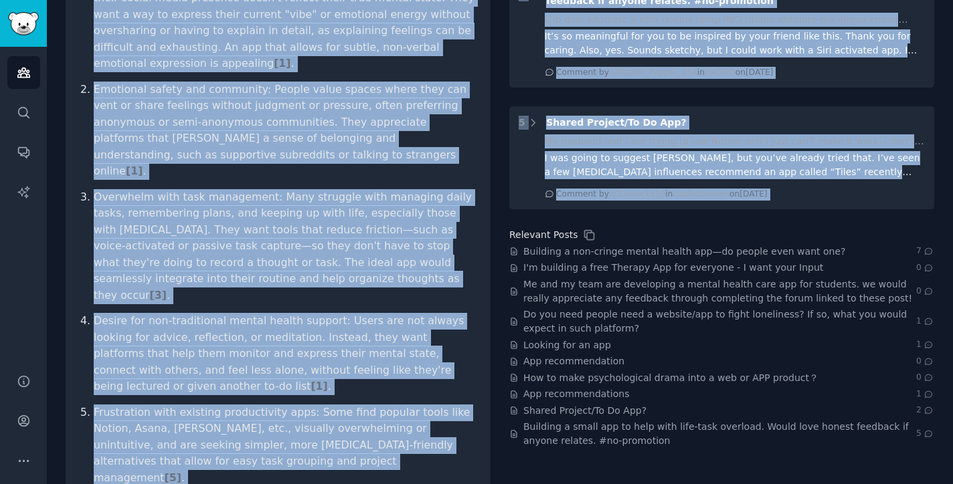
scroll to position [344, 0]
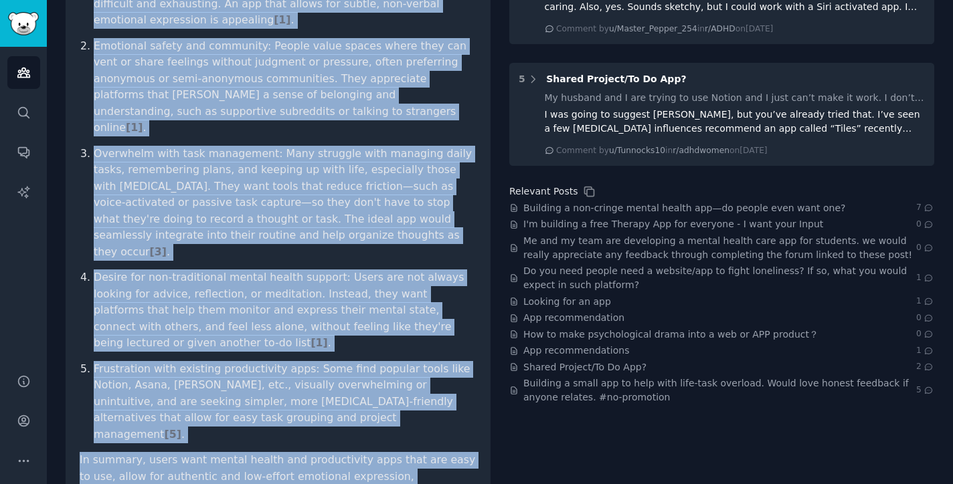
drag, startPoint x: 94, startPoint y: 52, endPoint x: 292, endPoint y: 462, distance: 455.5
click at [292, 462] on div "What's the pain points of the audience, what app they want, or what they want t…" at bounding box center [278, 198] width 425 height 786
click at [691, 353] on div "App recommendations 1" at bounding box center [721, 351] width 425 height 14
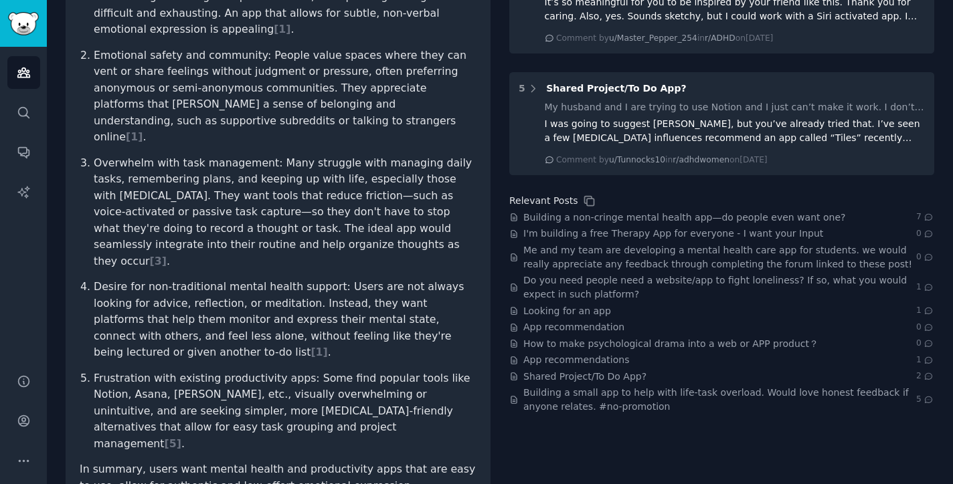
scroll to position [333, 0]
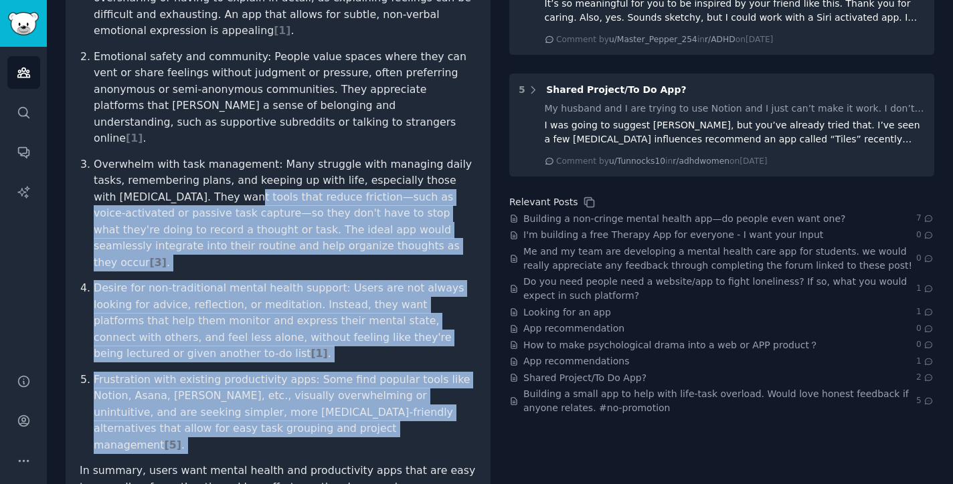
drag, startPoint x: 233, startPoint y: 355, endPoint x: 158, endPoint y: 134, distance: 233.2
click at [158, 134] on article "Based on the Reddit discussions, several pain points and desired improvements f…" at bounding box center [278, 238] width 397 height 679
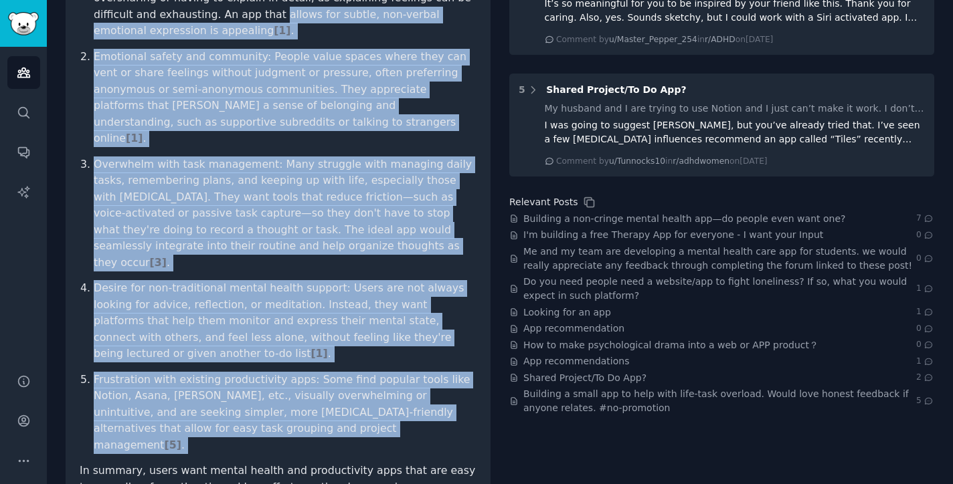
scroll to position [68, 0]
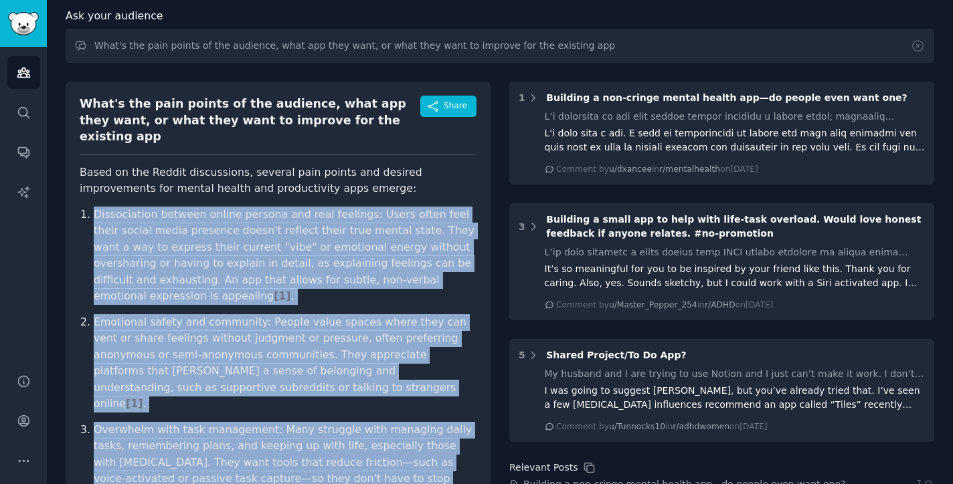
copy article "Loremipsumdo sitamet consec adipisc eli sedd eiusmodt: Incid utlab etdo magna a…"
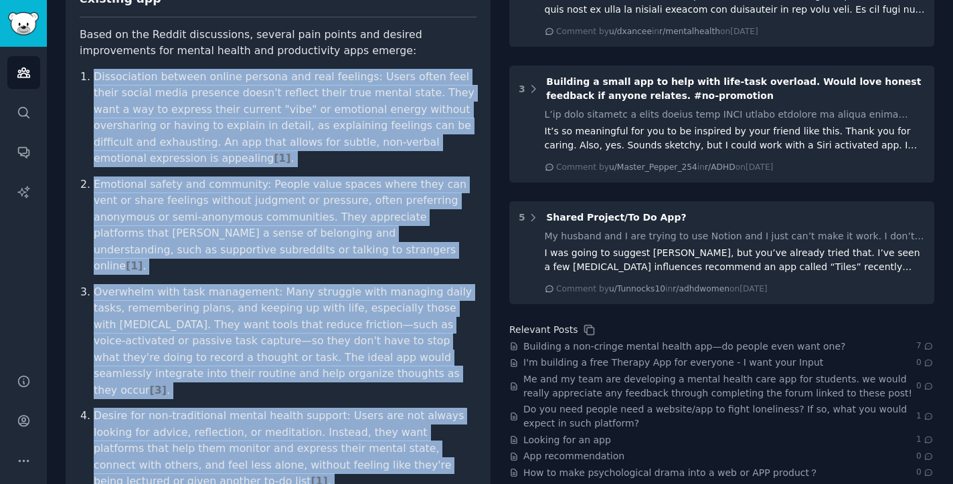
scroll to position [206, 0]
